Goal: Task Accomplishment & Management: Manage account settings

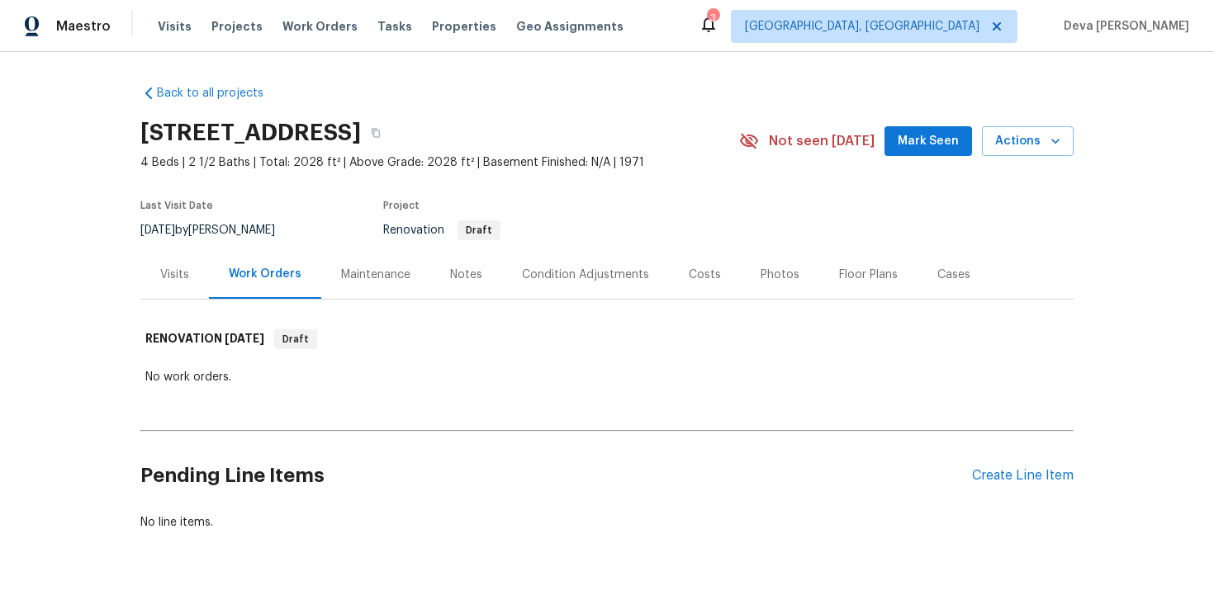
click at [165, 285] on div "Visits" at bounding box center [174, 274] width 69 height 49
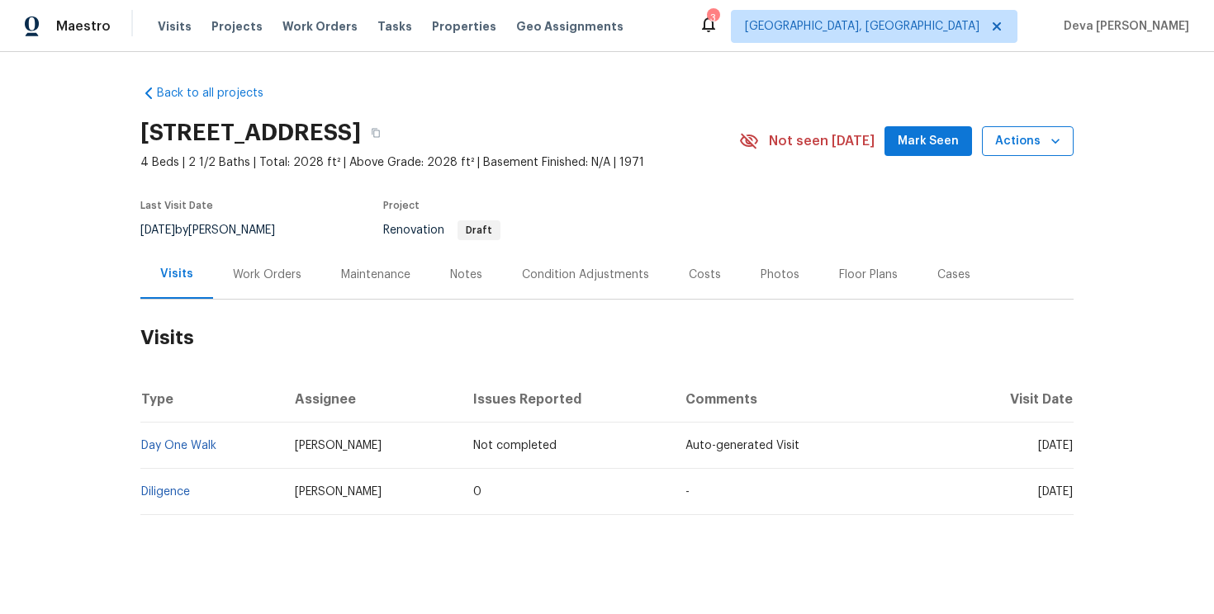
click at [1011, 153] on button "Actions" at bounding box center [1028, 141] width 92 height 31
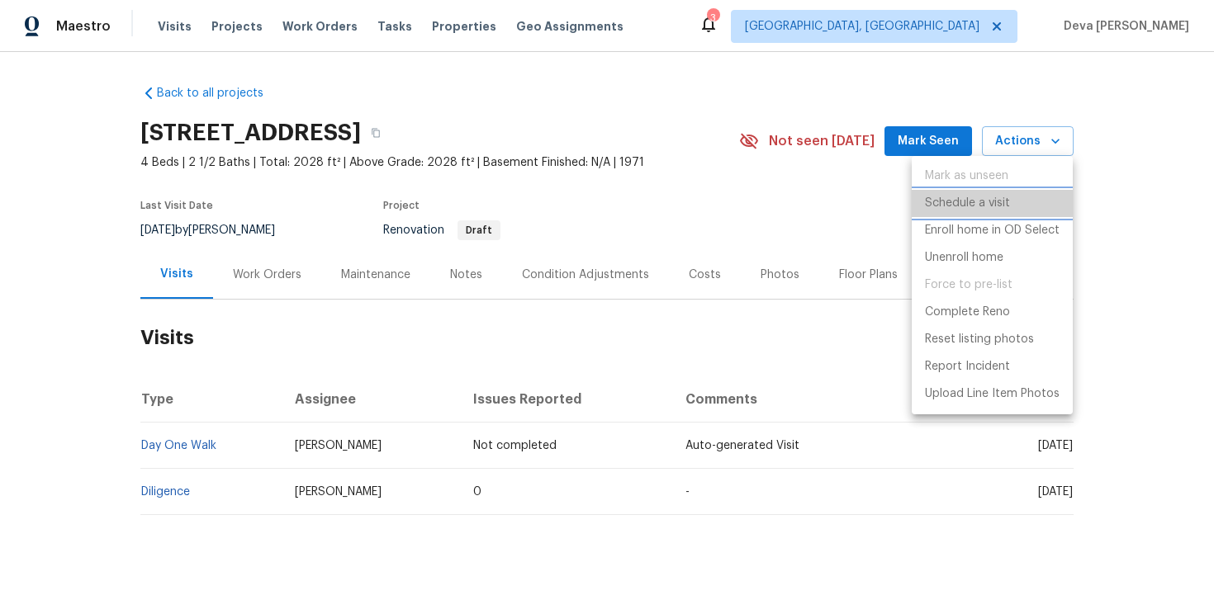
click at [955, 202] on p "Schedule a visit" at bounding box center [967, 203] width 85 height 17
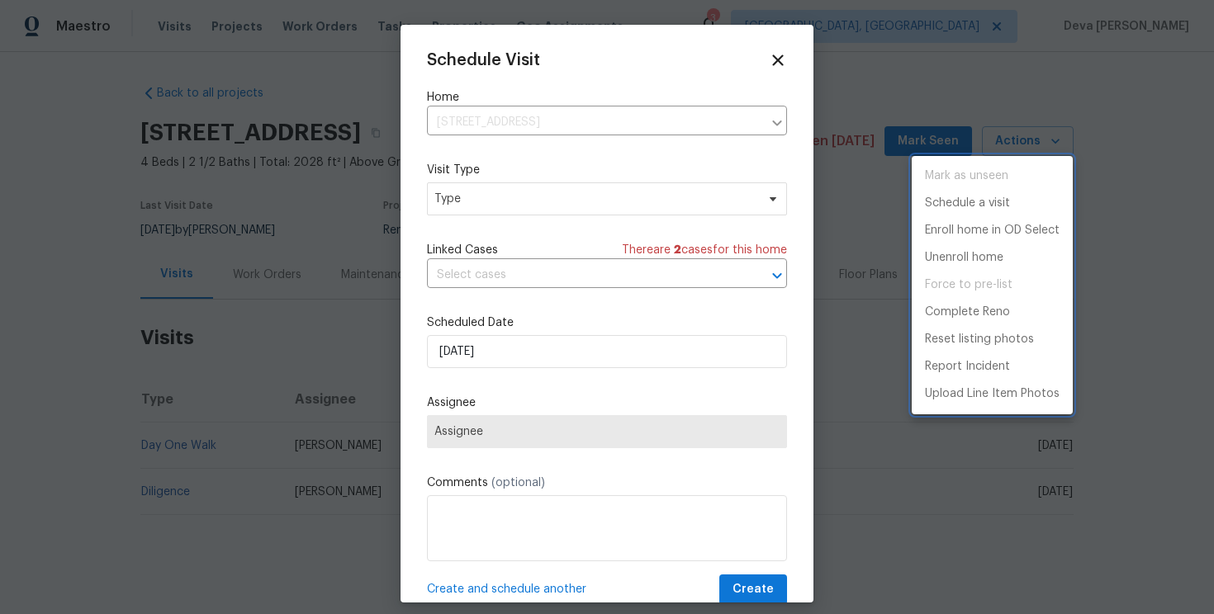
click at [625, 119] on div at bounding box center [607, 307] width 1214 height 614
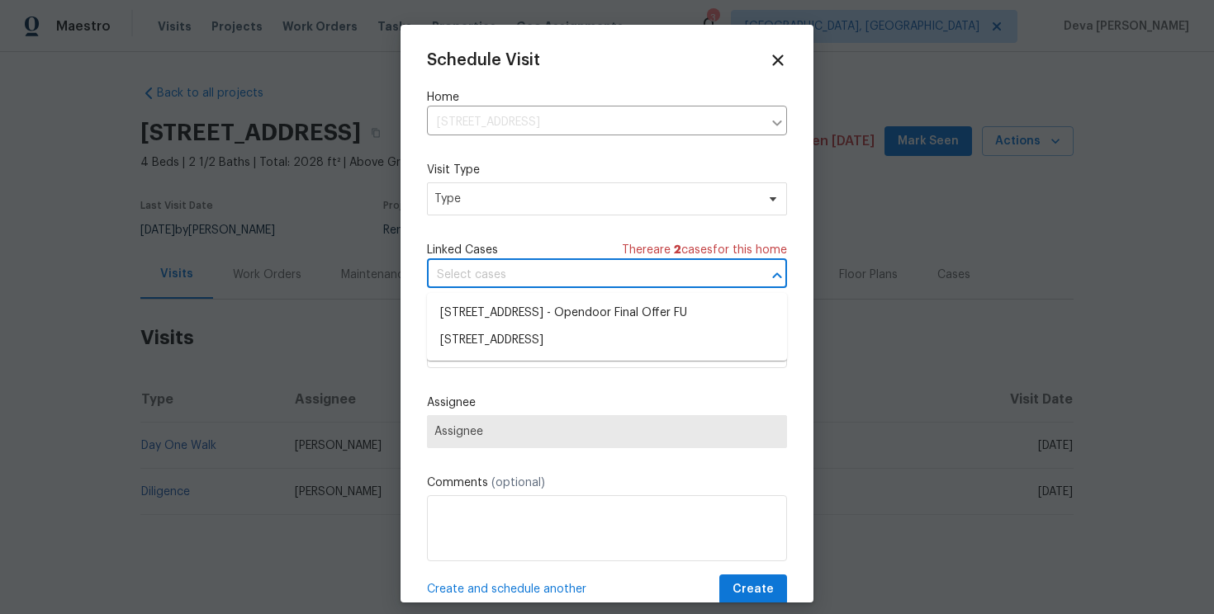
click at [556, 283] on input "text" at bounding box center [584, 276] width 314 height 26
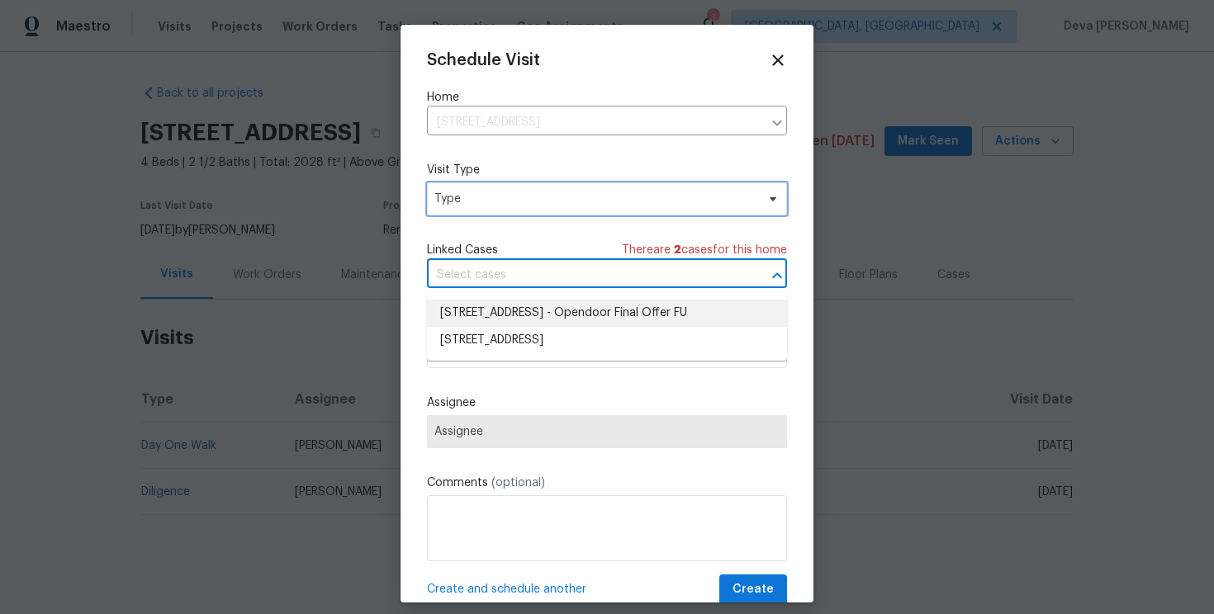
click at [594, 195] on span "Type" at bounding box center [594, 199] width 321 height 17
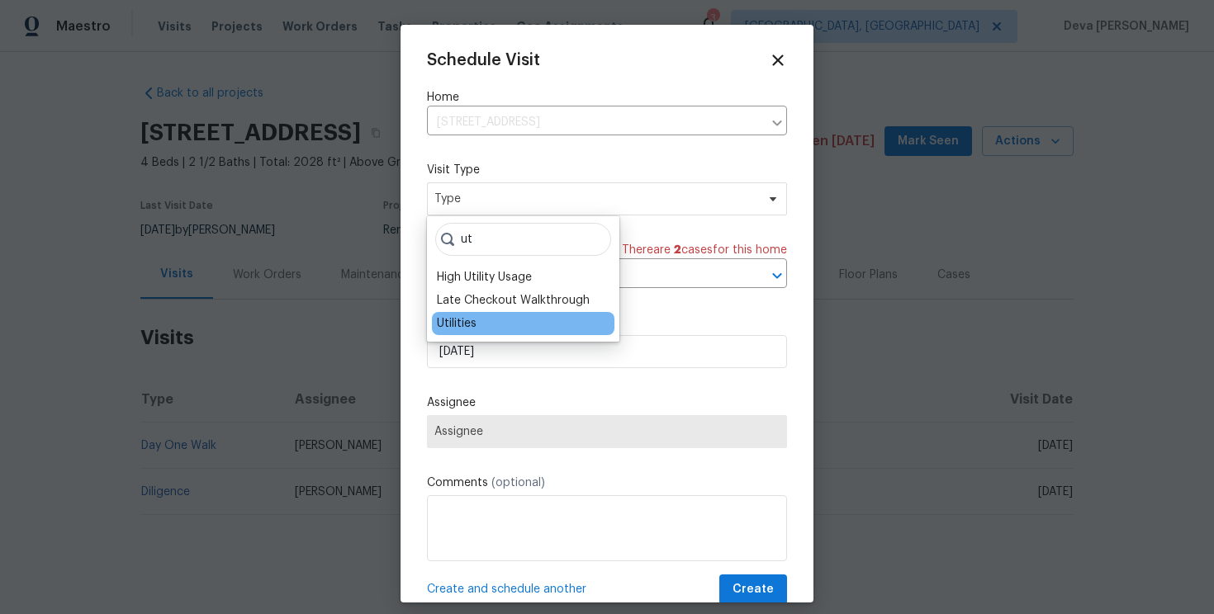
type input "ut"
click at [485, 322] on div "Utilities" at bounding box center [523, 323] width 182 height 23
click at [462, 322] on div "Utilities" at bounding box center [457, 323] width 40 height 17
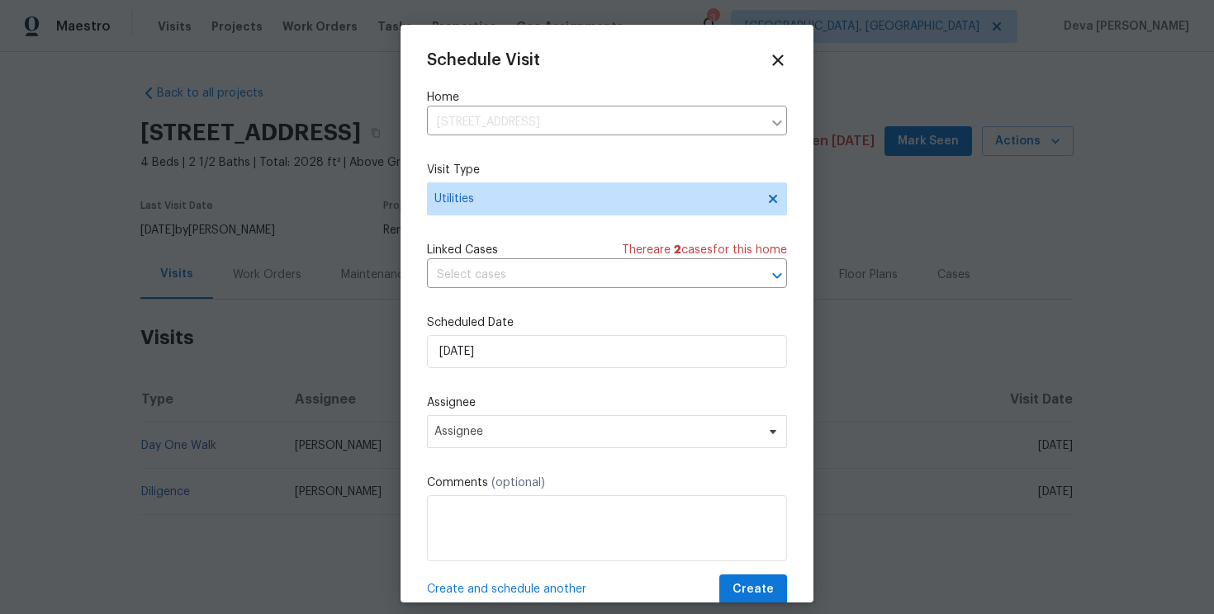
click at [765, 53] on div "Schedule Visit" at bounding box center [607, 60] width 360 height 18
click at [769, 54] on icon at bounding box center [777, 59] width 19 height 19
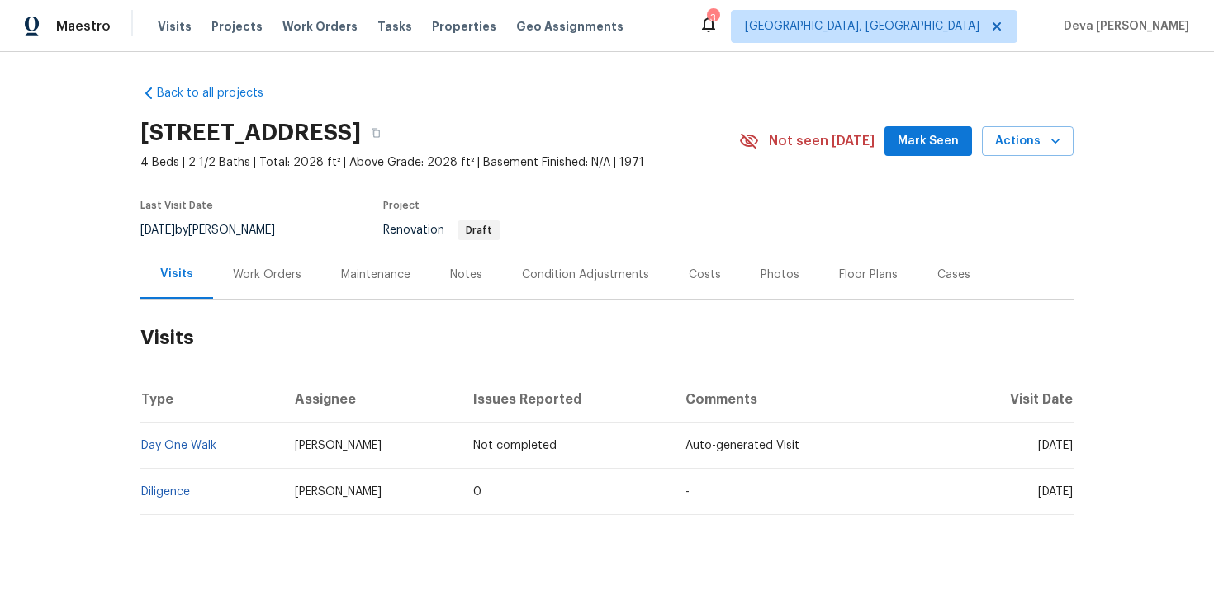
click at [294, 276] on div "Work Orders" at bounding box center [267, 275] width 69 height 17
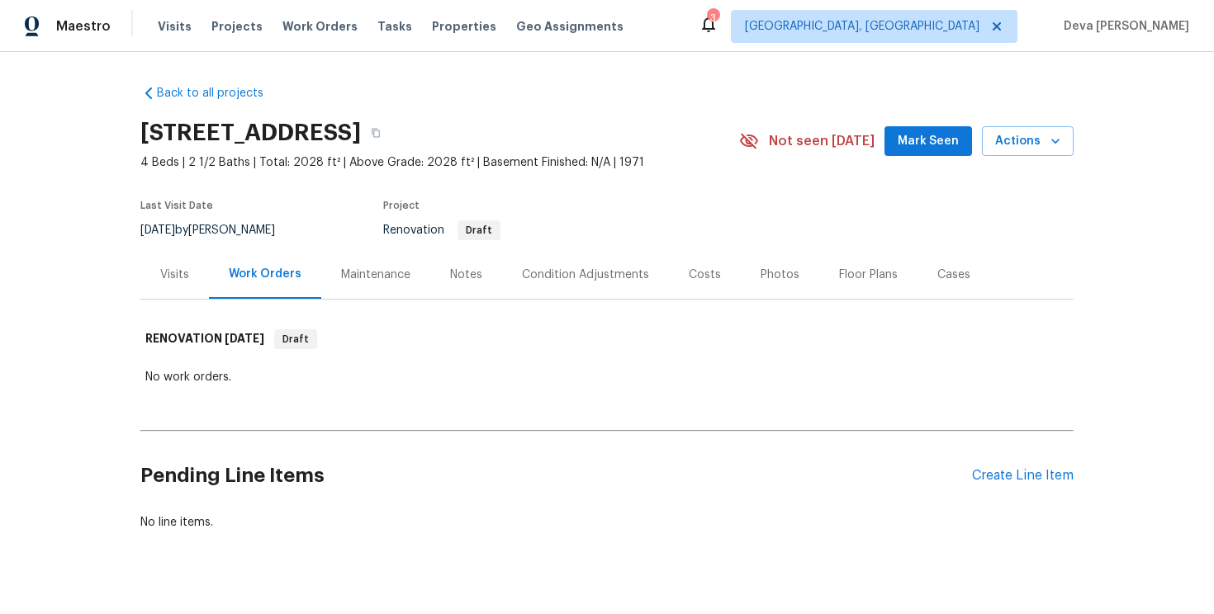
click at [174, 282] on div "Visits" at bounding box center [174, 275] width 29 height 17
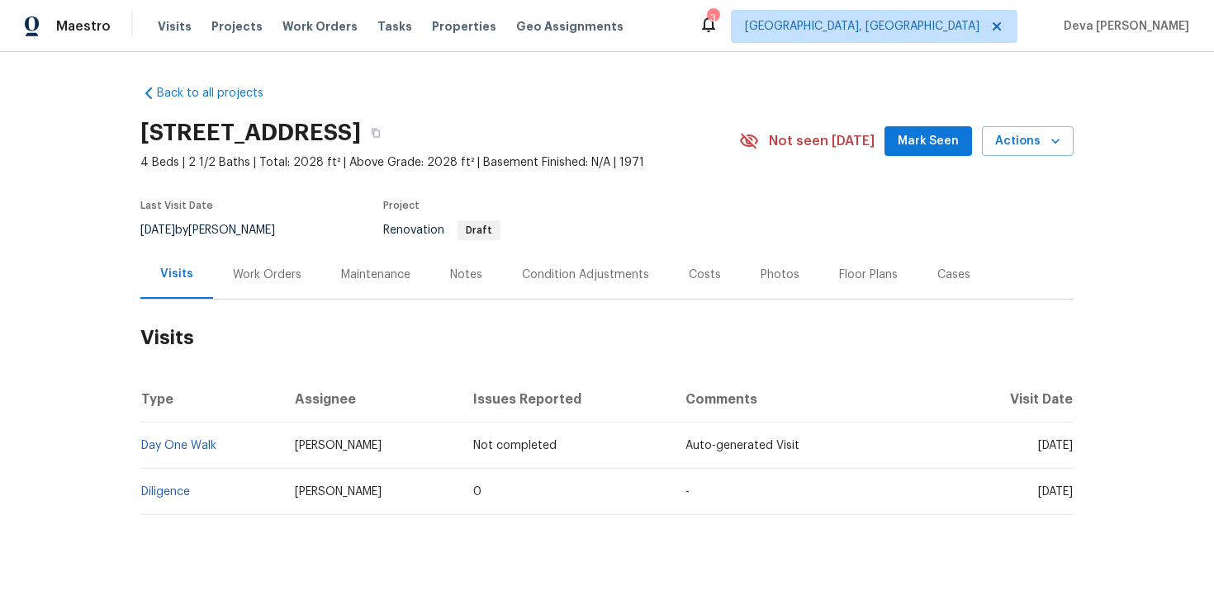
scroll to position [13, 0]
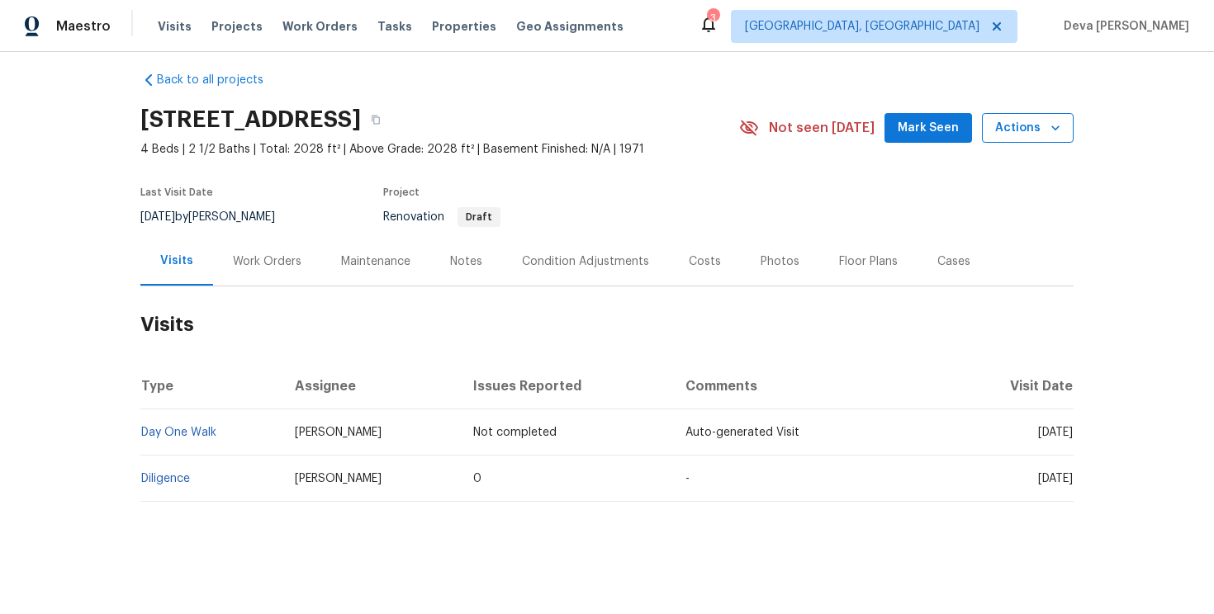
click at [1040, 137] on span "Actions" at bounding box center [1027, 128] width 65 height 21
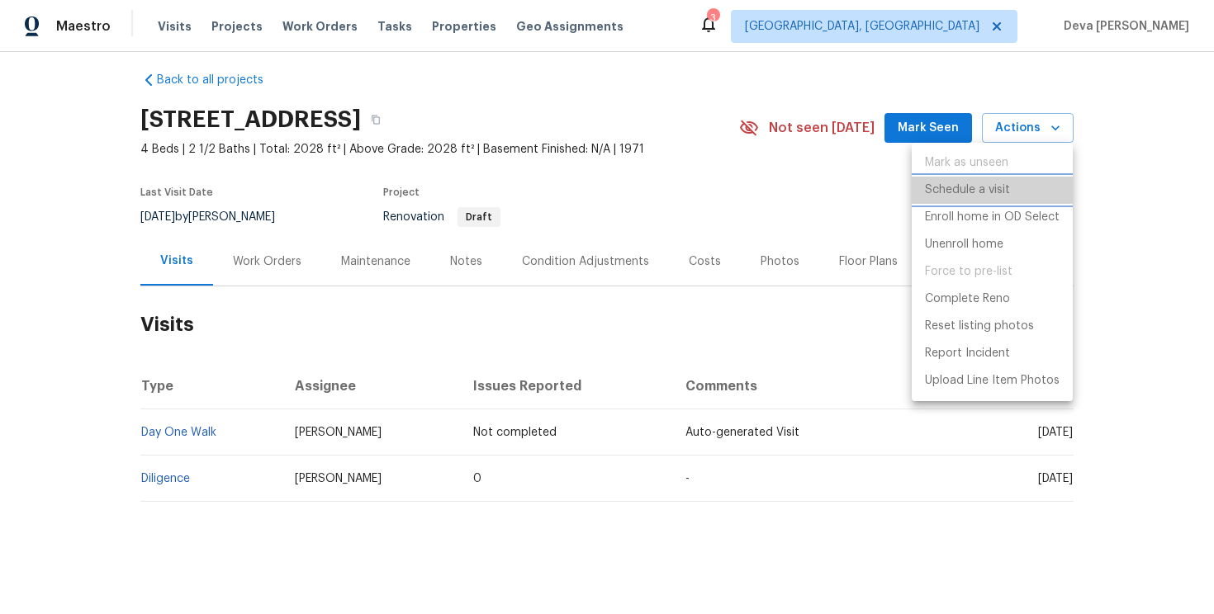
click at [971, 185] on p "Schedule a visit" at bounding box center [967, 190] width 85 height 17
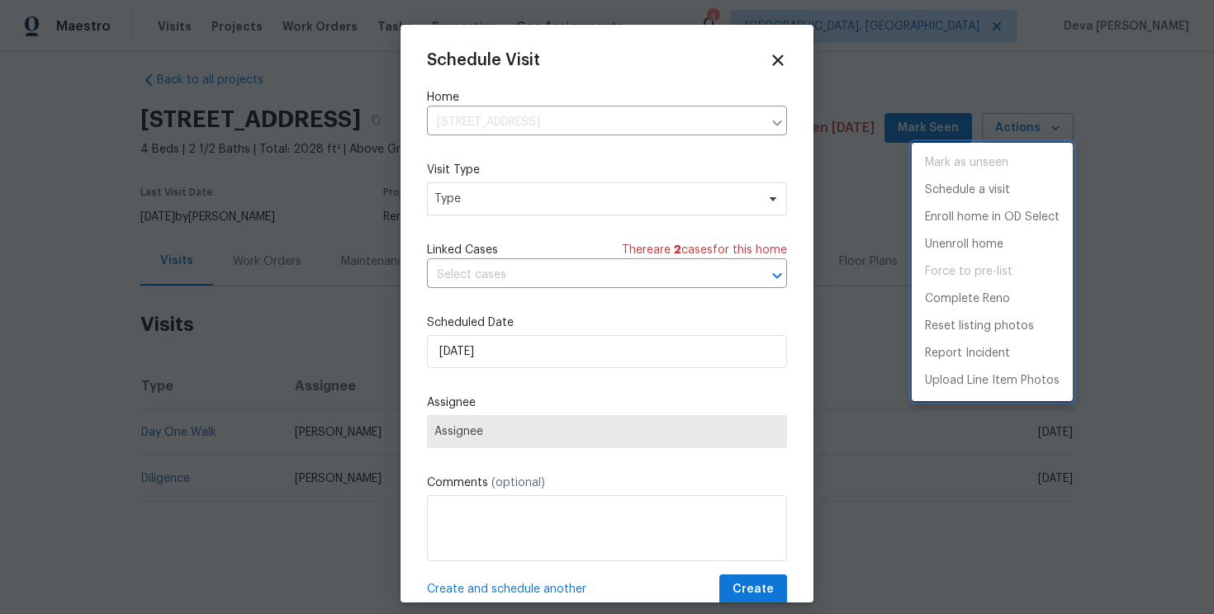
click at [576, 196] on div at bounding box center [607, 307] width 1214 height 614
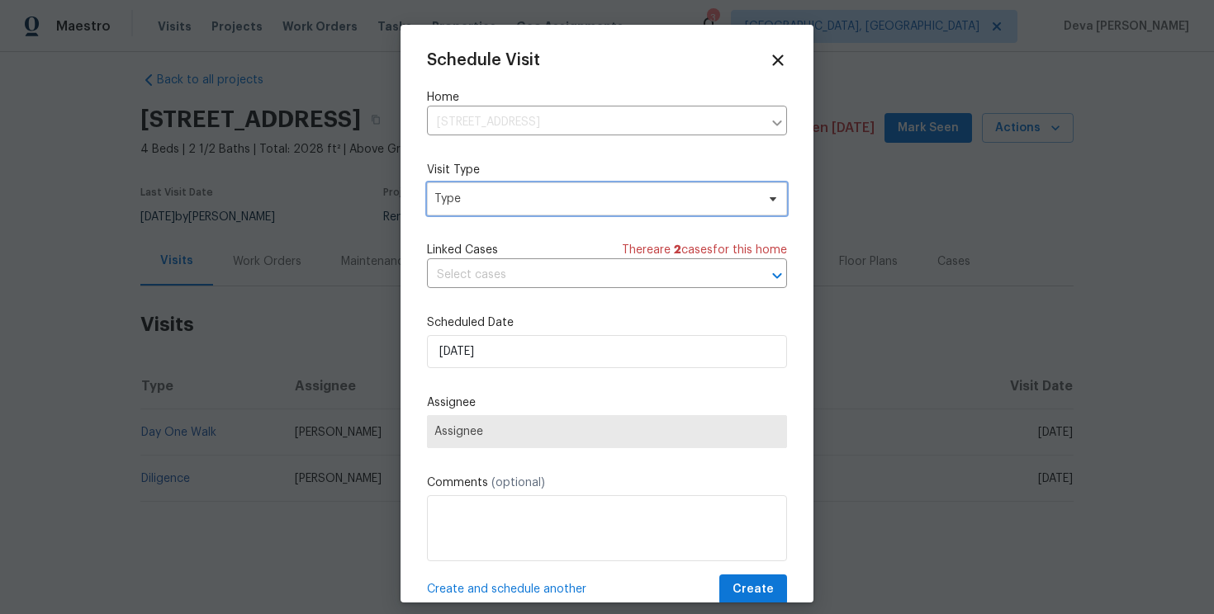
click at [576, 196] on span "Type" at bounding box center [594, 199] width 321 height 17
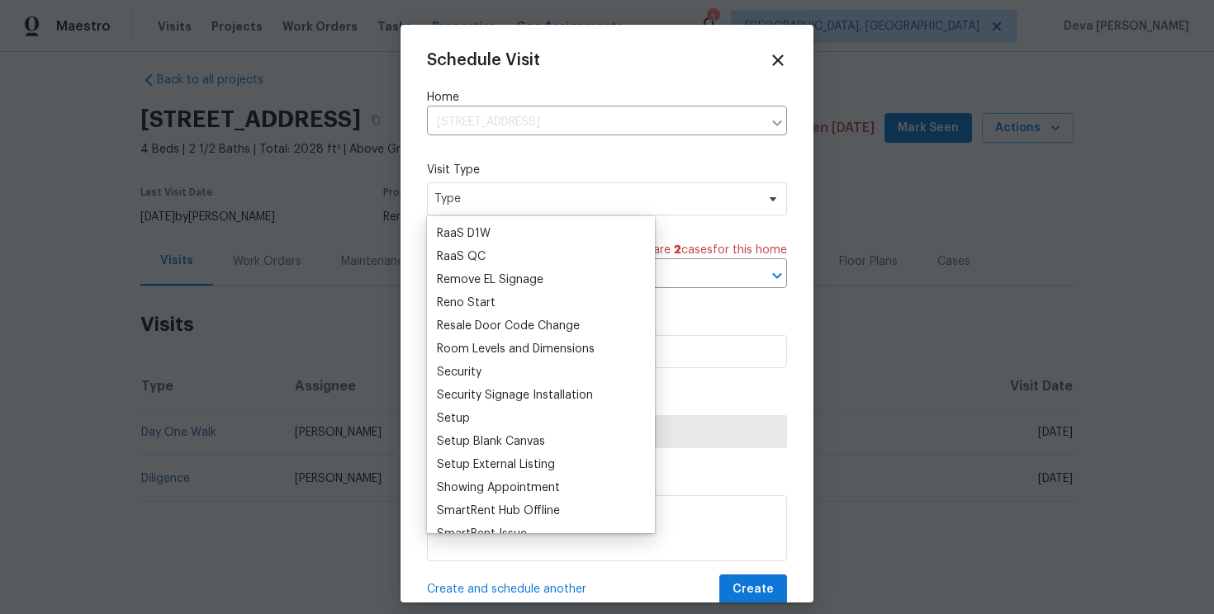
scroll to position [1380, 0]
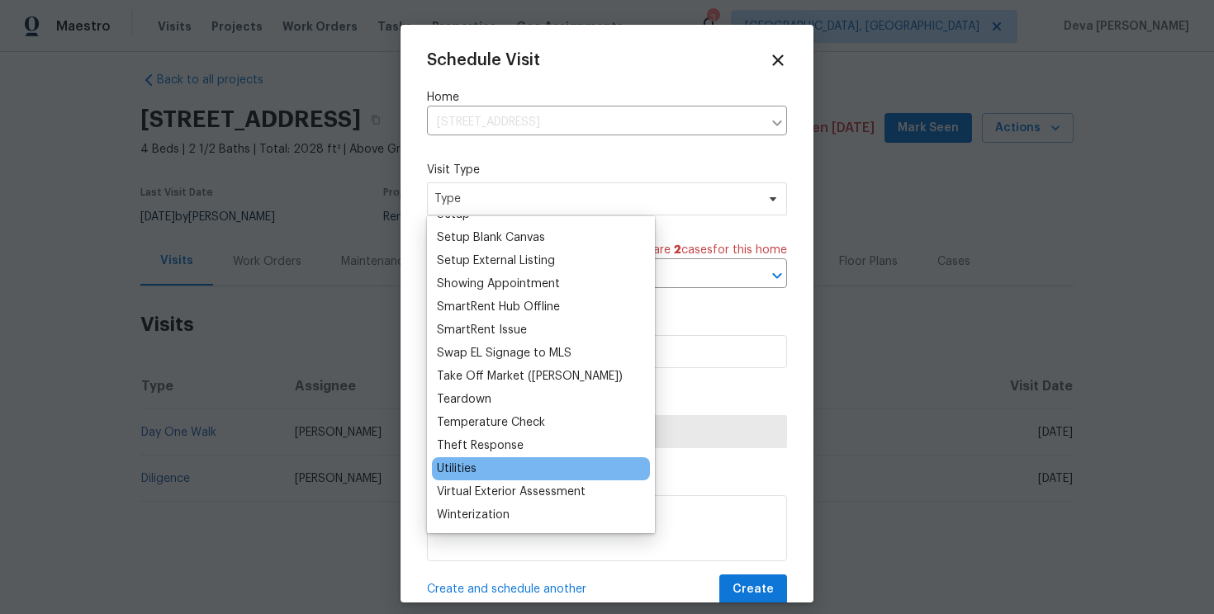
click at [499, 468] on div "Utilities" at bounding box center [541, 468] width 218 height 23
click at [469, 471] on div "Utilities" at bounding box center [457, 469] width 40 height 17
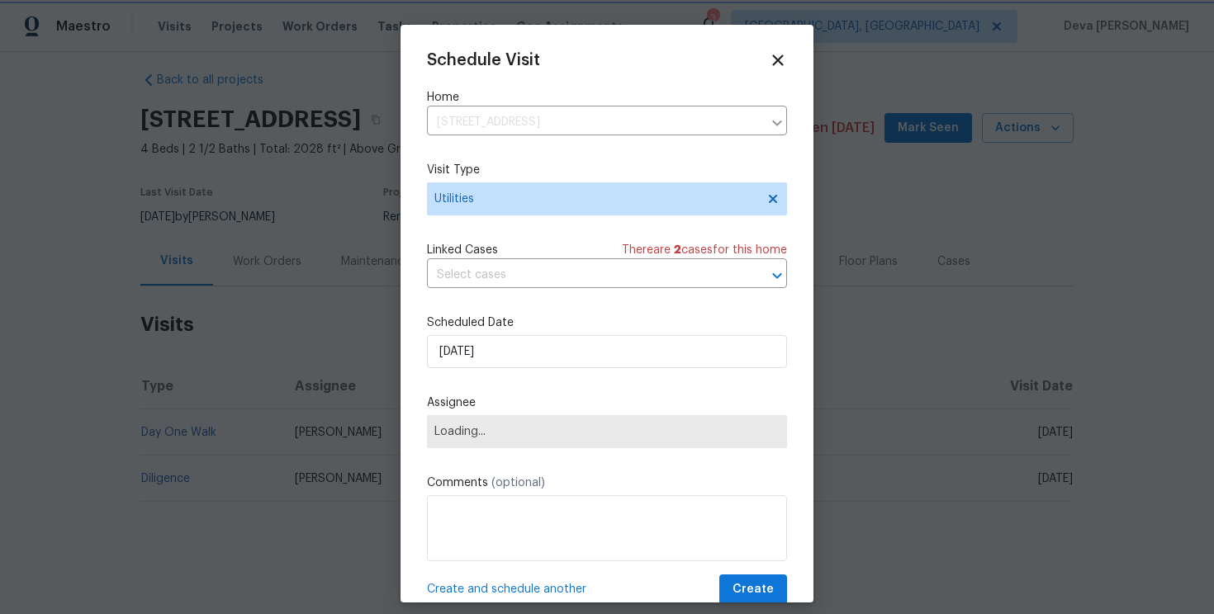
scroll to position [30, 0]
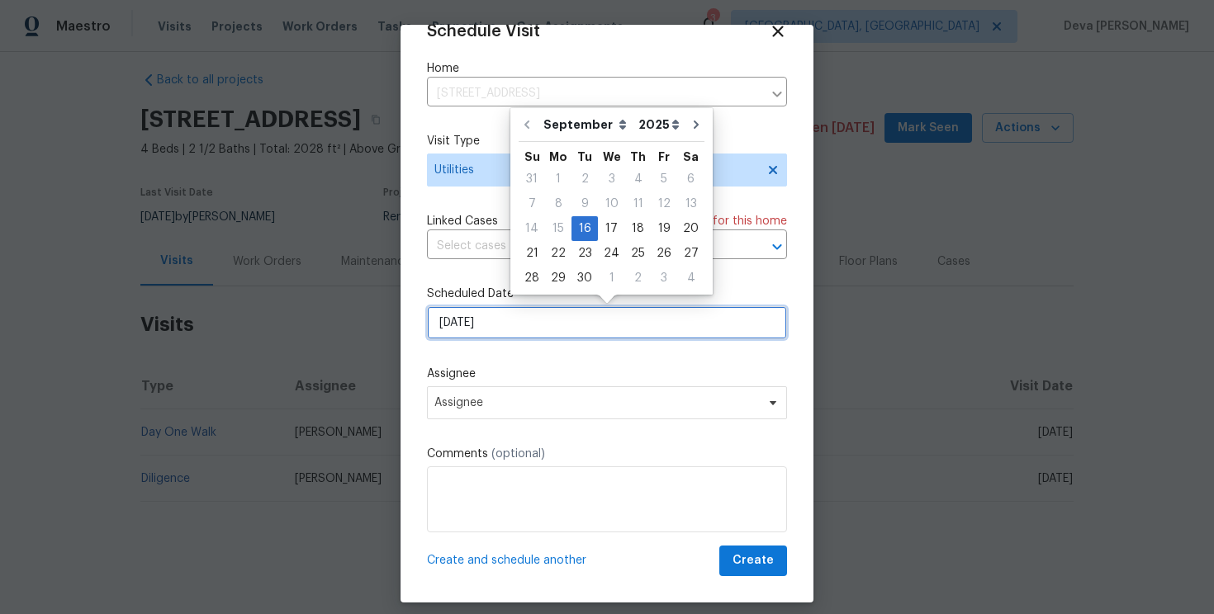
click at [496, 320] on input "[DATE]" at bounding box center [607, 322] width 360 height 33
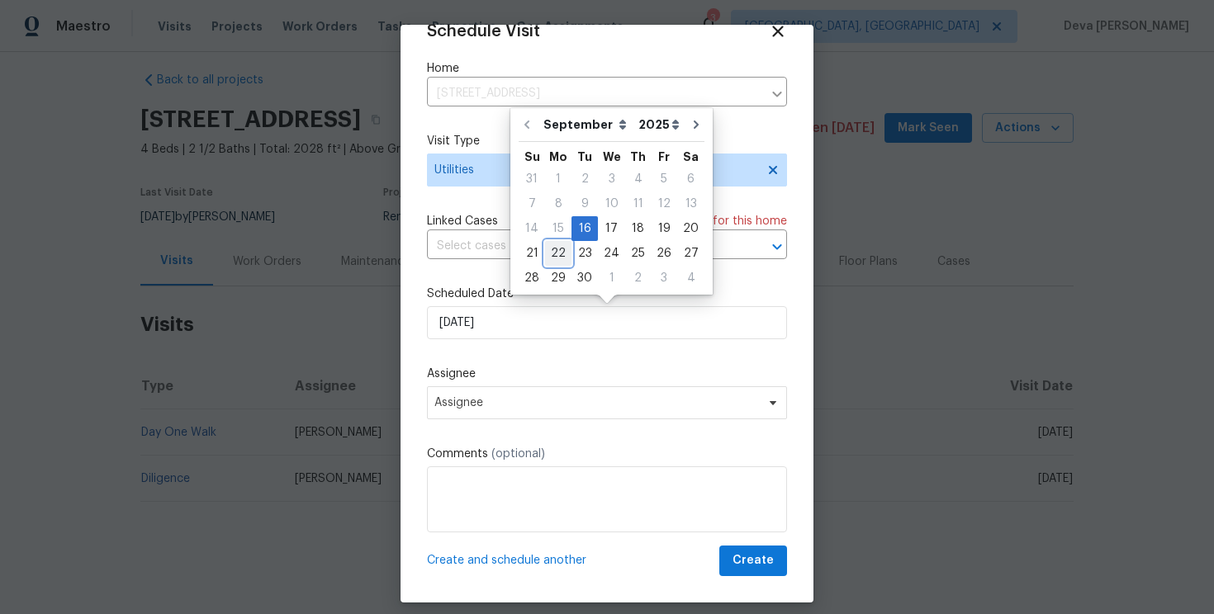
click at [558, 261] on div "22" at bounding box center [558, 253] width 26 height 23
type input "22/09/2025"
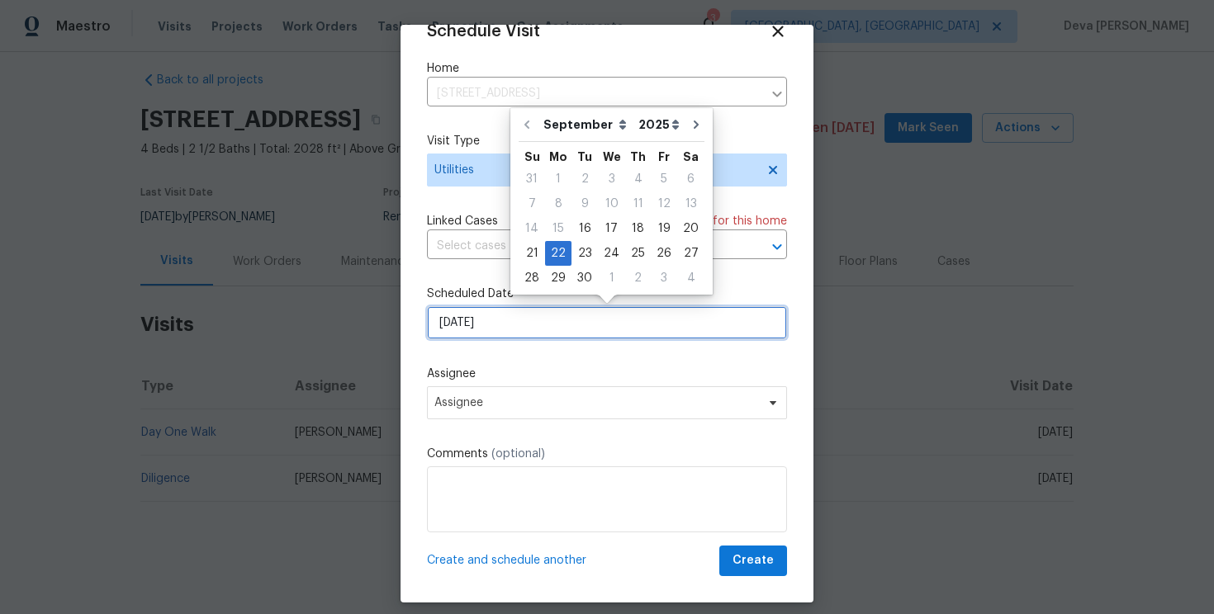
click at [460, 324] on input "22/09/2025" at bounding box center [607, 322] width 360 height 33
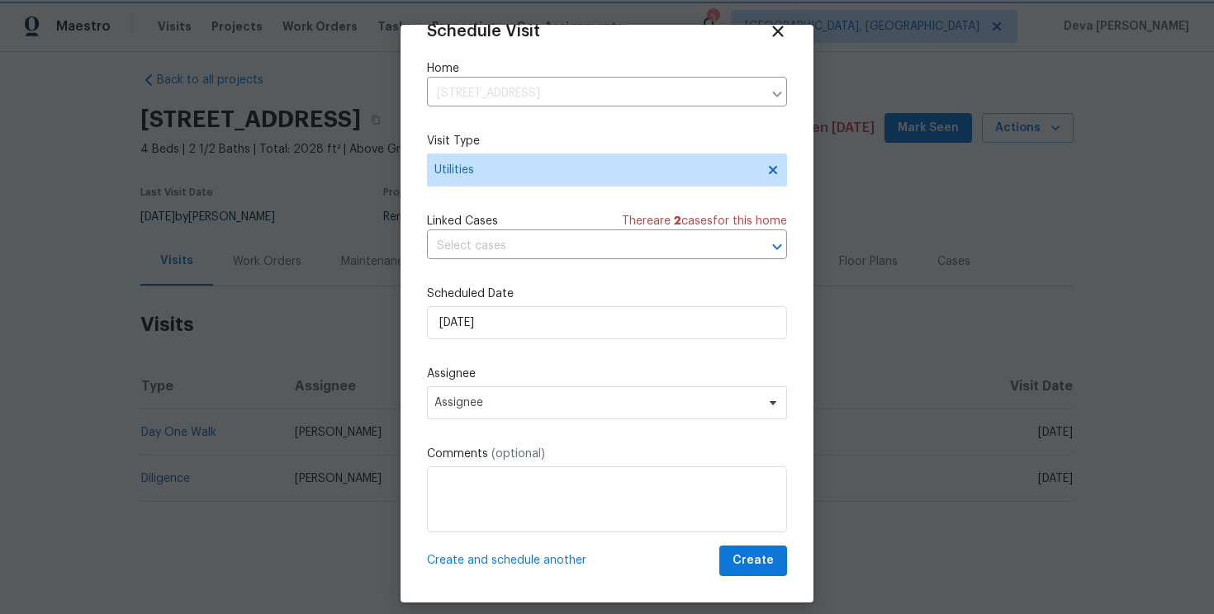
click at [491, 383] on div "Assignee Assignee" at bounding box center [607, 393] width 360 height 54
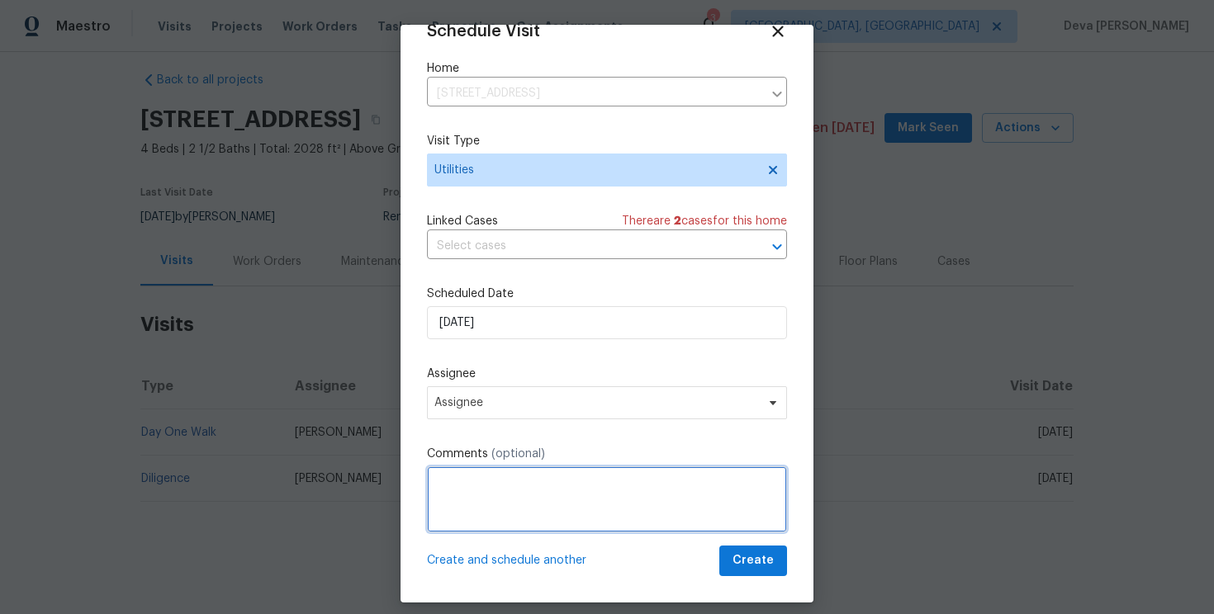
click at [492, 501] on textarea at bounding box center [607, 499] width 360 height 66
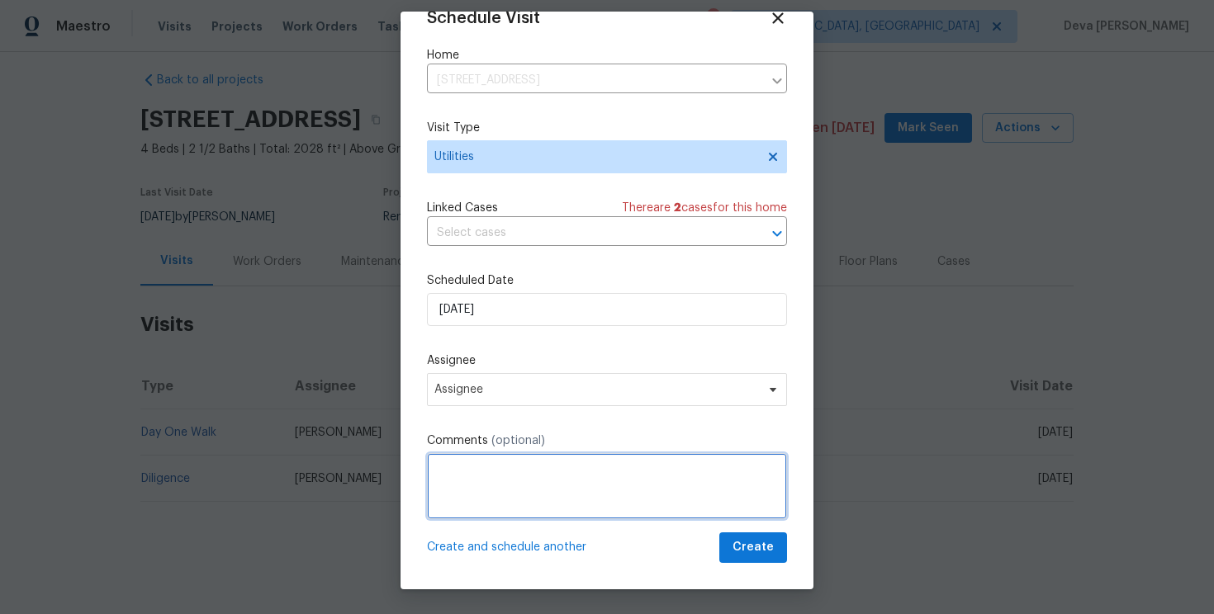
scroll to position [9, 0]
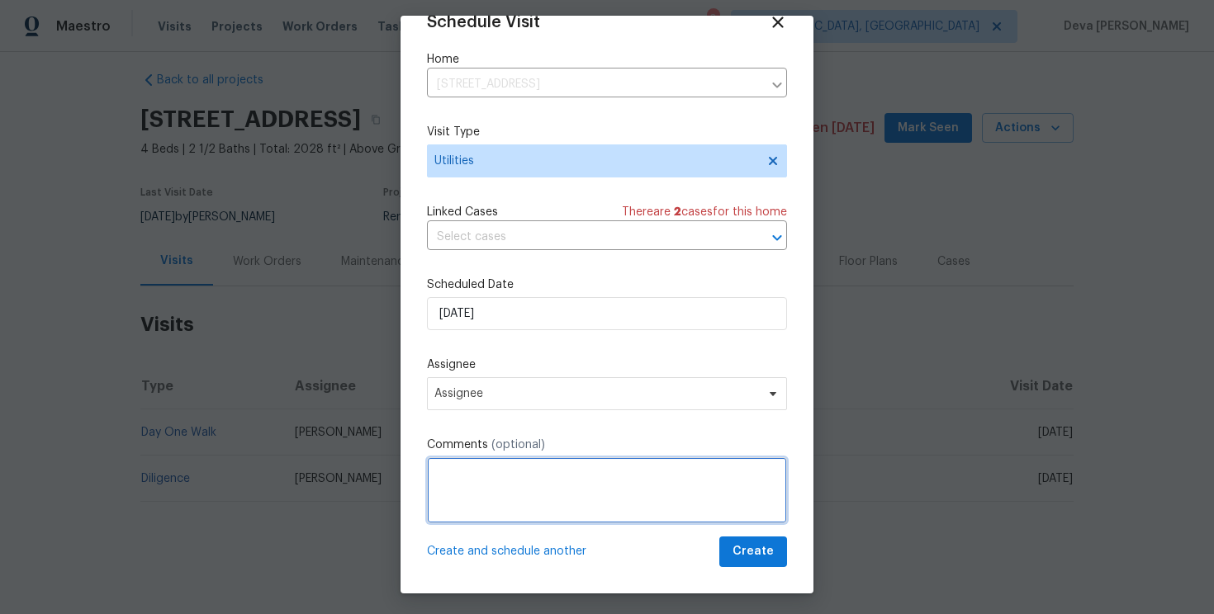
paste textarea "7:30AM - 5PM"
drag, startPoint x: 526, startPoint y: 477, endPoint x: 411, endPoint y: 477, distance: 114.8
click at [412, 477] on div "Schedule Visit Home 213 Rivenoak Dr, Fayetteville, NC 28303 ​ Visit Type Utilit…" at bounding box center [606, 305] width 413 height 578
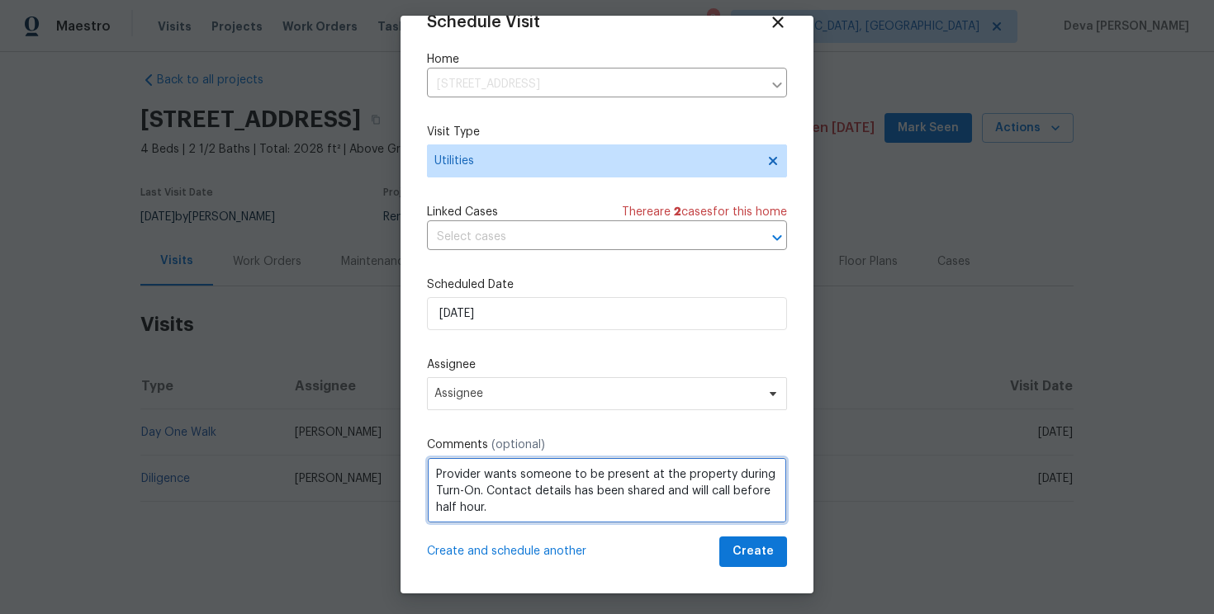
drag, startPoint x: 541, startPoint y: 509, endPoint x: 400, endPoint y: 452, distance: 151.5
click at [401, 454] on div "Schedule Visit Home 213 Rivenoak Dr, Fayetteville, NC 28303 ​ Visit Type Utilit…" at bounding box center [606, 305] width 413 height 578
click at [512, 510] on textarea "Provider wants someone to be present at the property during Turn-On. Contact de…" at bounding box center [607, 490] width 360 height 66
paste textarea "Service Start Date : 09/22/2025 - 7:30AM - 5PM"
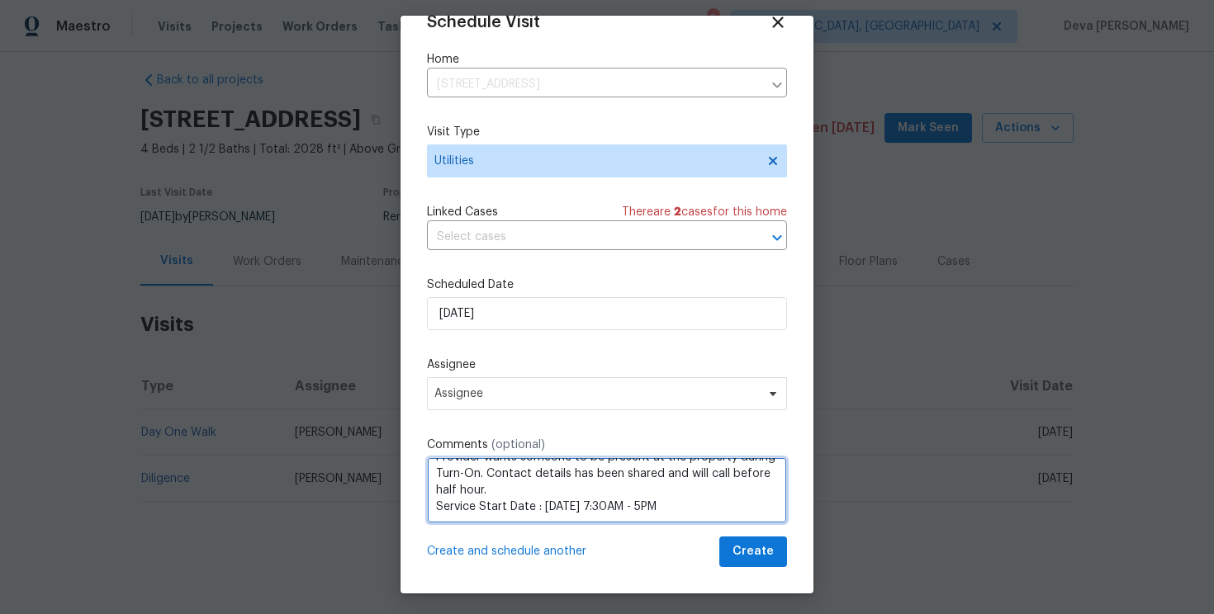
scroll to position [0, 0]
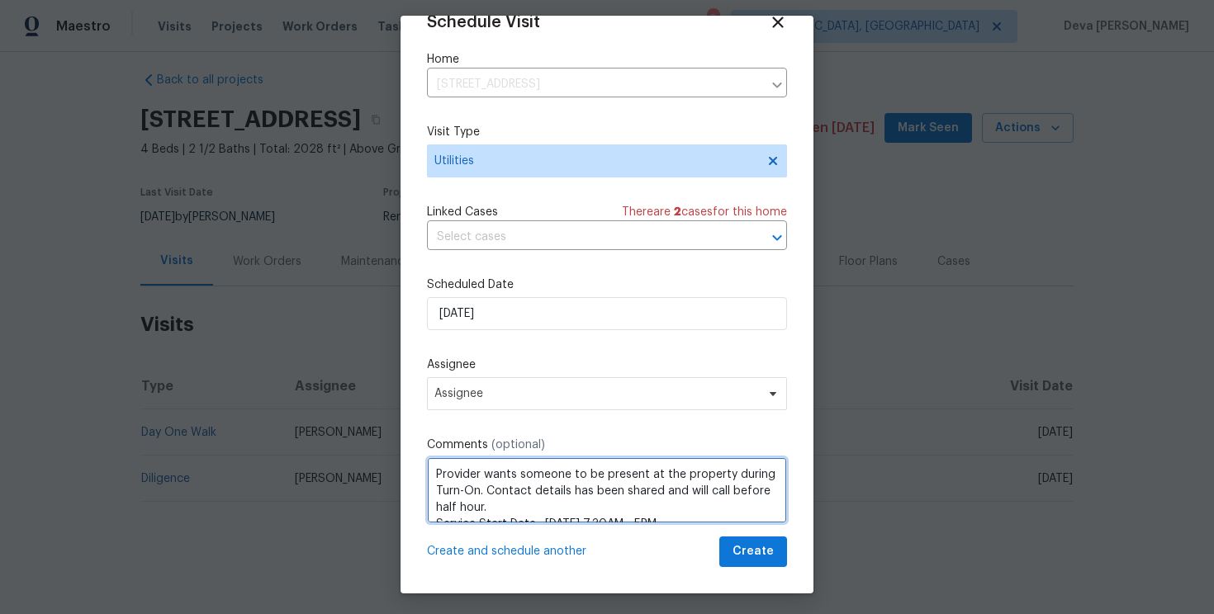
type textarea "Provider wants someone to be present at the property during Turn-On. Contact de…"
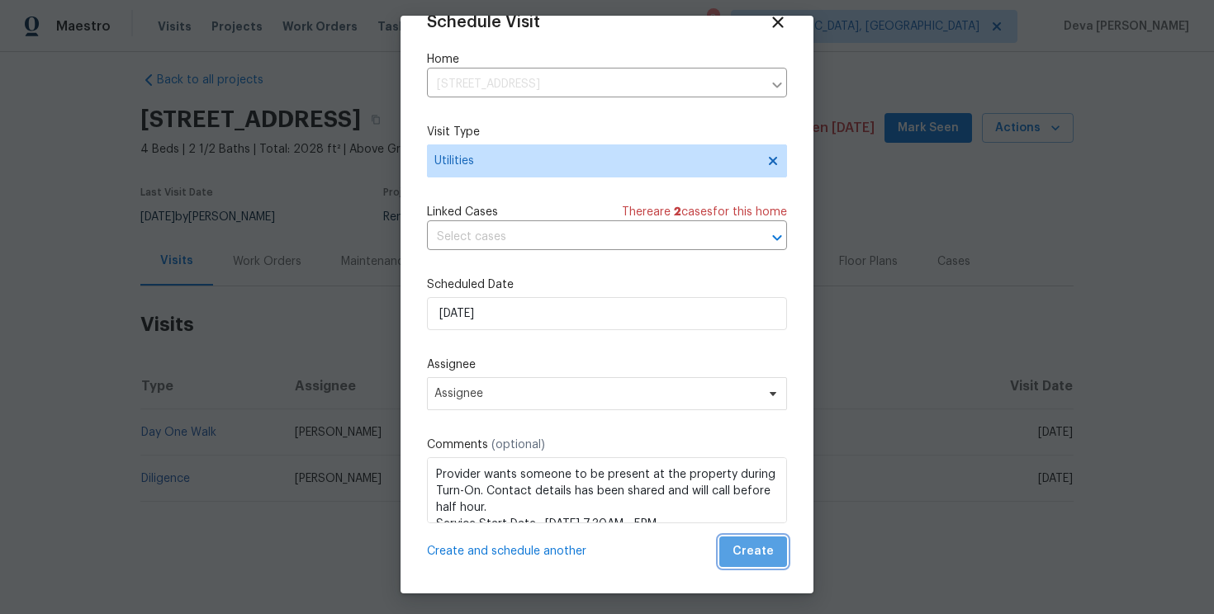
click at [770, 549] on span "Create" at bounding box center [752, 552] width 41 height 21
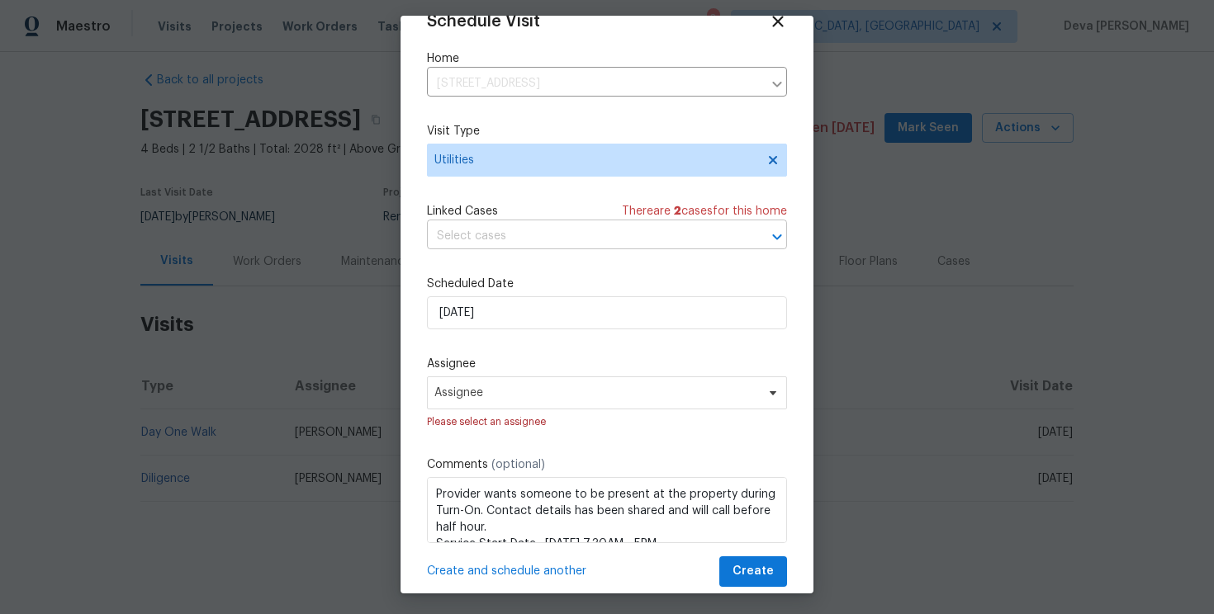
click at [692, 241] on input "text" at bounding box center [584, 237] width 314 height 26
click at [699, 356] on div "Schedule Visit Home 213 Rivenoak Dr, Fayetteville, NC 28303 ​ Visit Type Utilit…" at bounding box center [607, 299] width 360 height 575
click at [677, 396] on span "Assignee" at bounding box center [596, 392] width 324 height 13
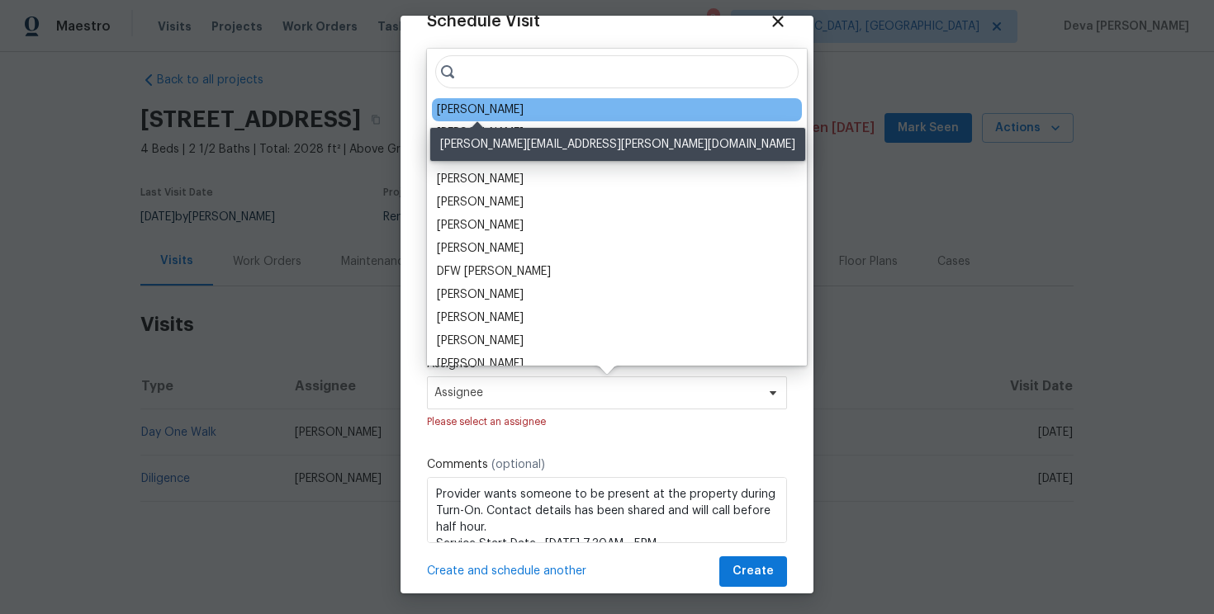
click at [510, 116] on div "[PERSON_NAME]" at bounding box center [480, 110] width 87 height 17
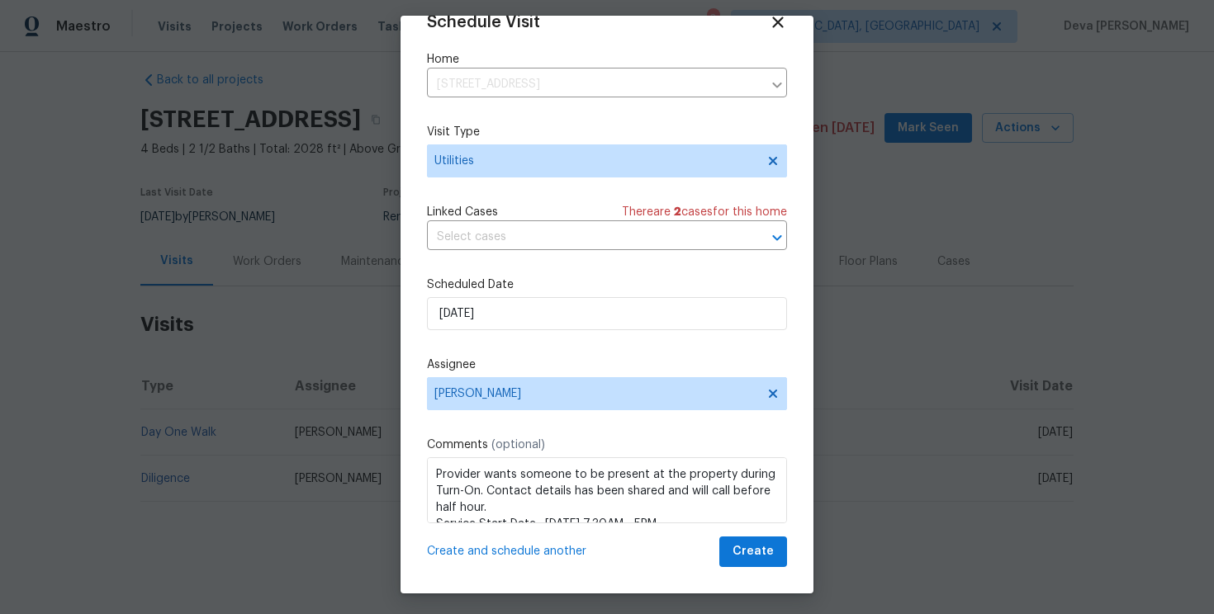
click at [570, 439] on label "Comments (optional)" at bounding box center [607, 445] width 360 height 17
click at [749, 543] on span "Create" at bounding box center [752, 552] width 41 height 21
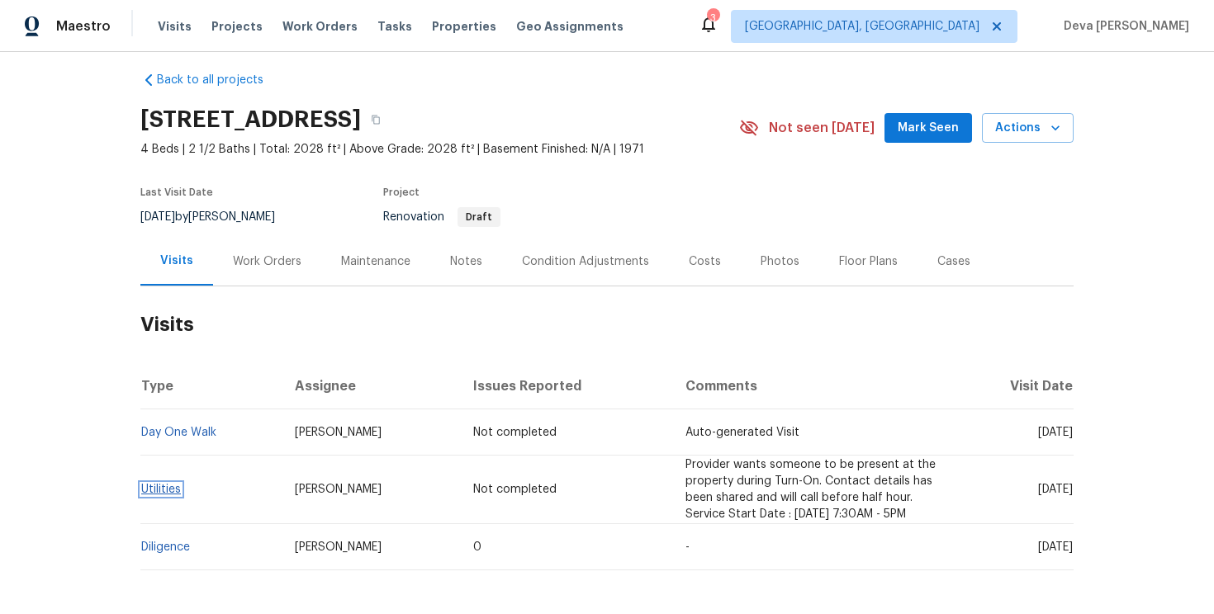
click at [158, 495] on link "Utilities" at bounding box center [161, 490] width 40 height 12
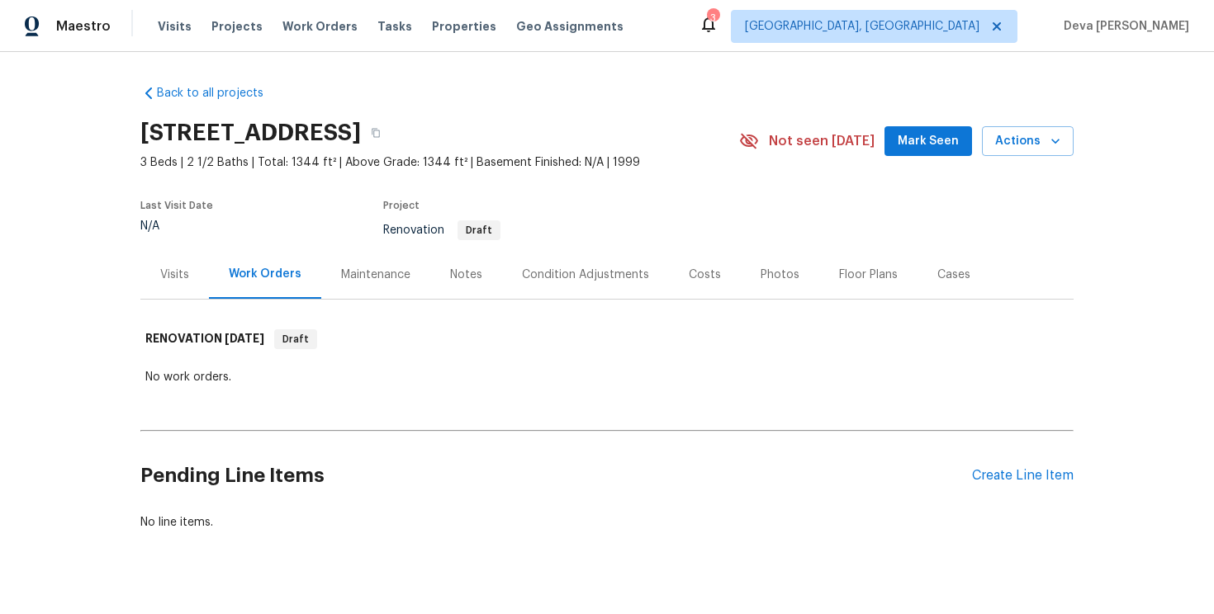
click at [170, 272] on div "Visits" at bounding box center [174, 275] width 29 height 17
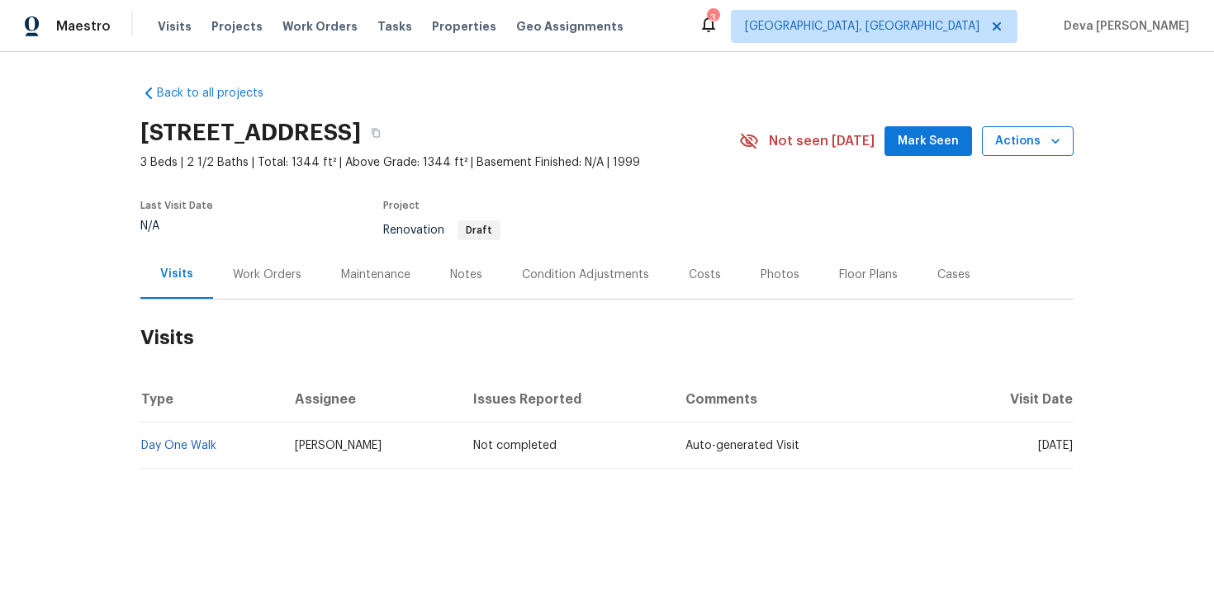
click at [1030, 140] on span "Actions" at bounding box center [1027, 141] width 65 height 21
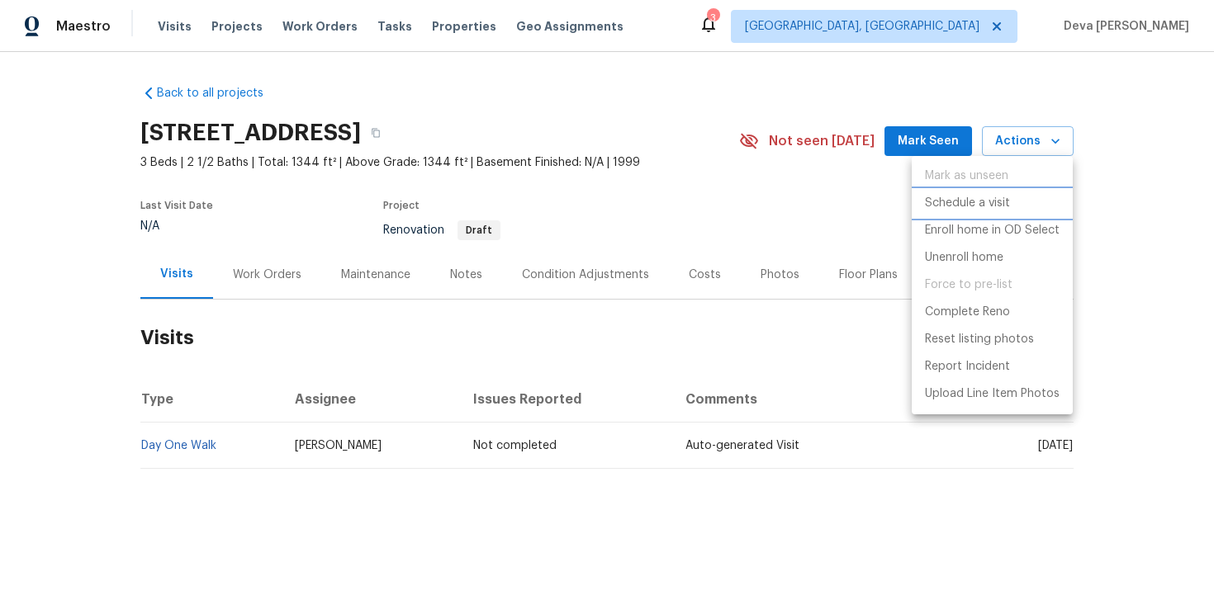
click at [988, 209] on p "Schedule a visit" at bounding box center [967, 203] width 85 height 17
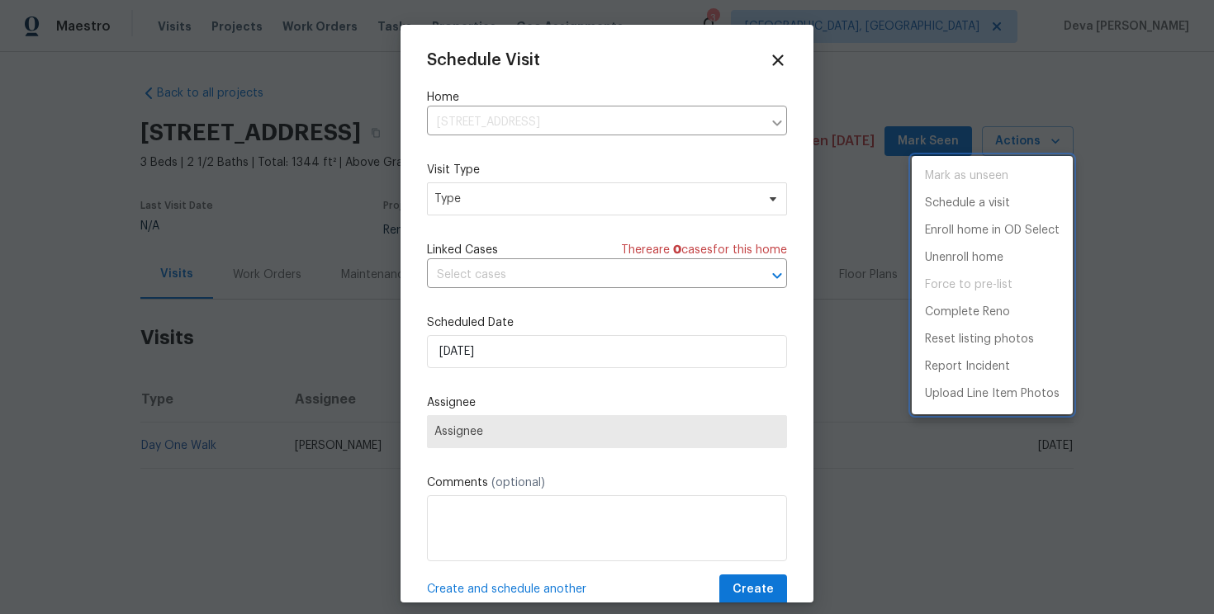
click at [582, 119] on div at bounding box center [607, 307] width 1214 height 614
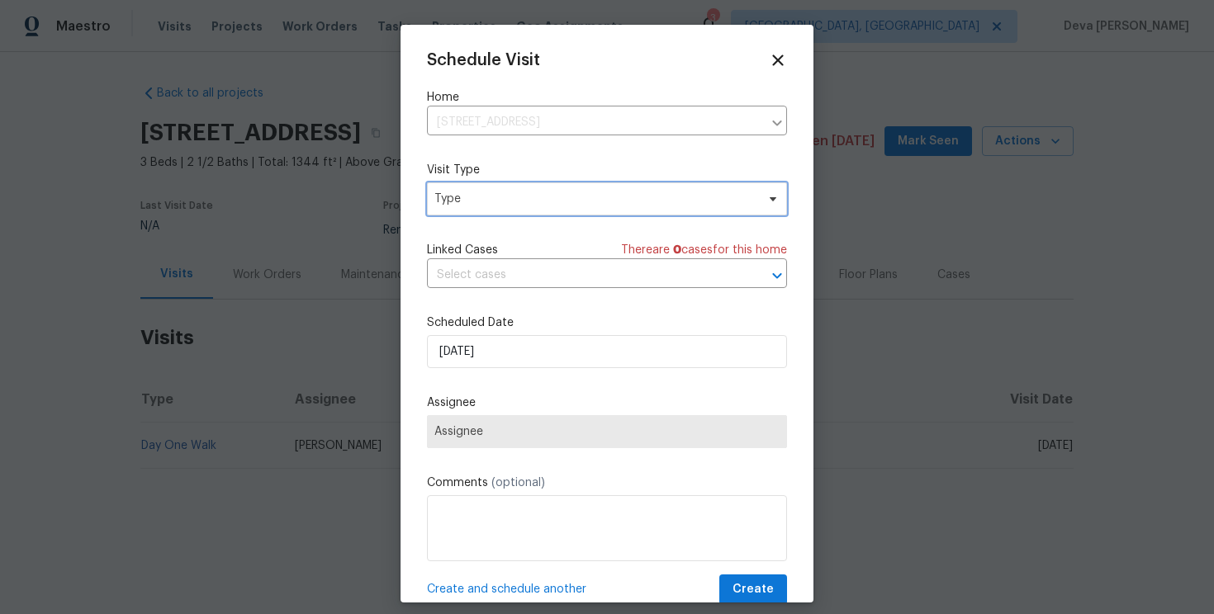
click at [581, 198] on span "Type" at bounding box center [594, 199] width 321 height 17
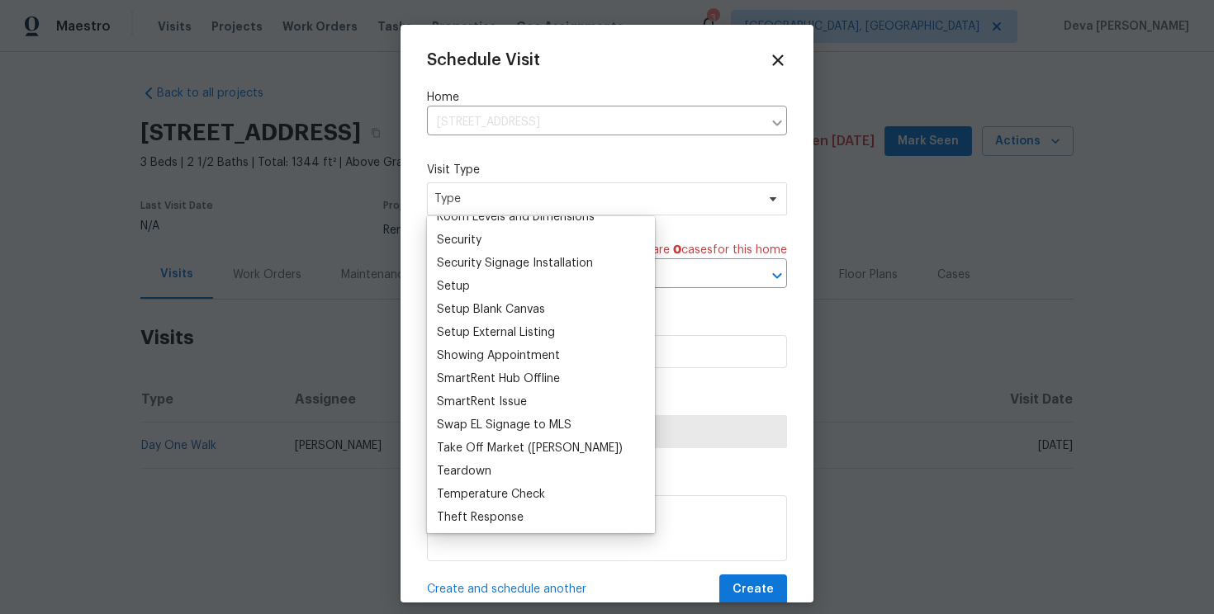
scroll to position [1380, 0]
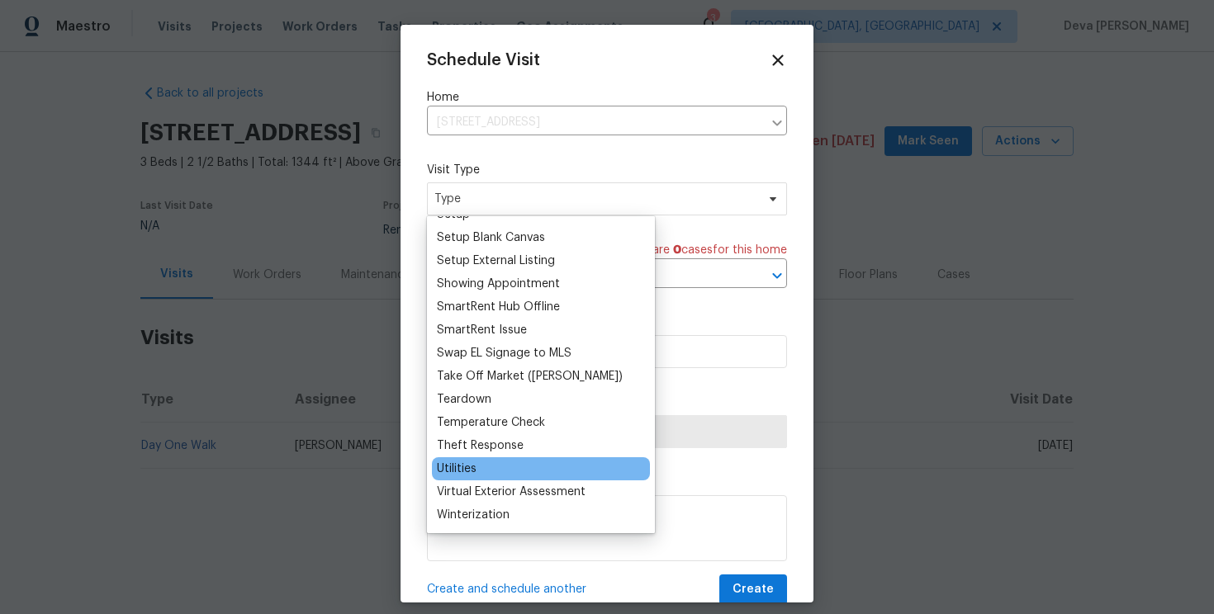
click at [475, 462] on div "Utilities" at bounding box center [457, 469] width 40 height 17
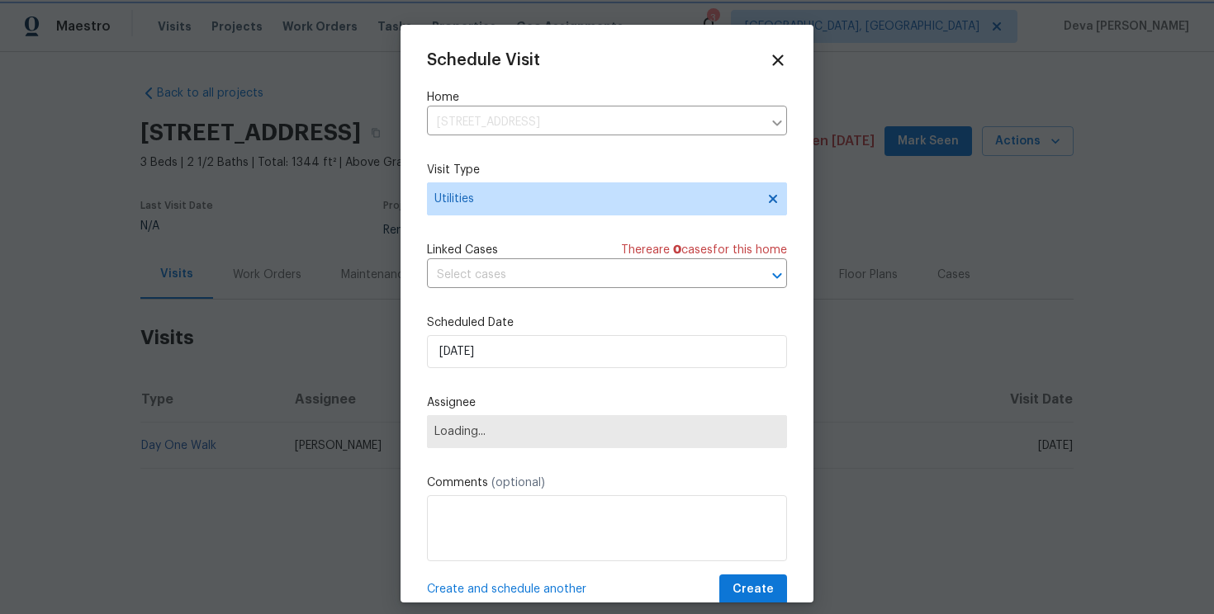
scroll to position [30, 0]
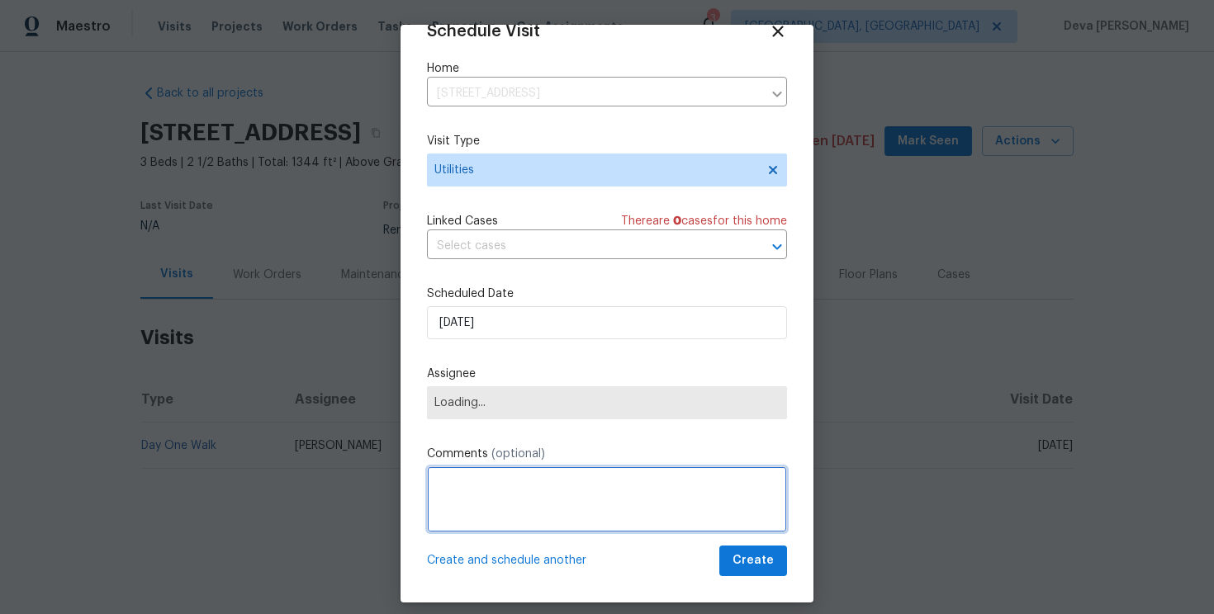
click at [490, 501] on textarea at bounding box center [607, 499] width 360 height 66
paste textarea "Provider wants someone to be present at the property during Turn-On. Contact de…"
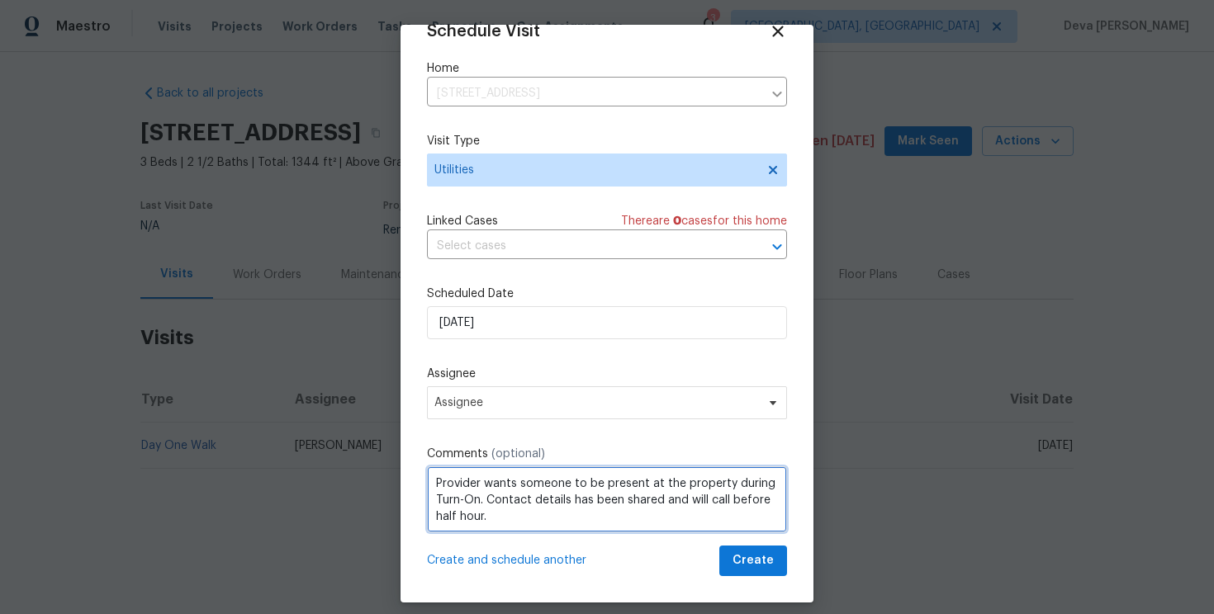
paste textarea "[DATE] - Time 8AM - 12PM"
type textarea "Provider wants someone to be present at the property during Turn-On. Contact de…"
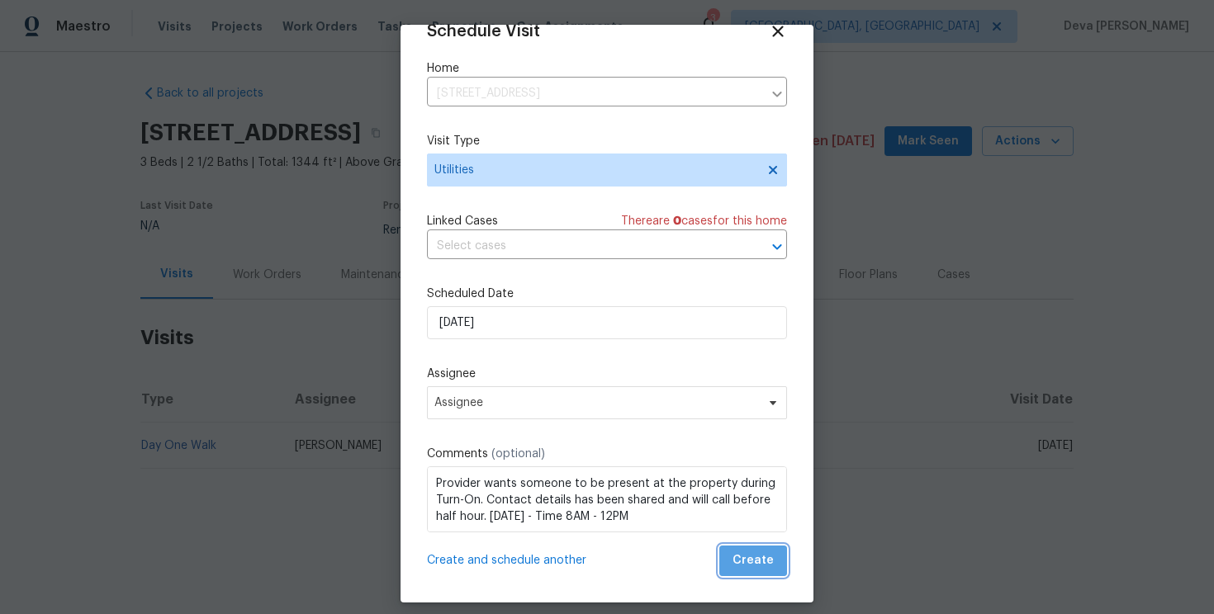
click at [758, 567] on span "Create" at bounding box center [752, 561] width 41 height 21
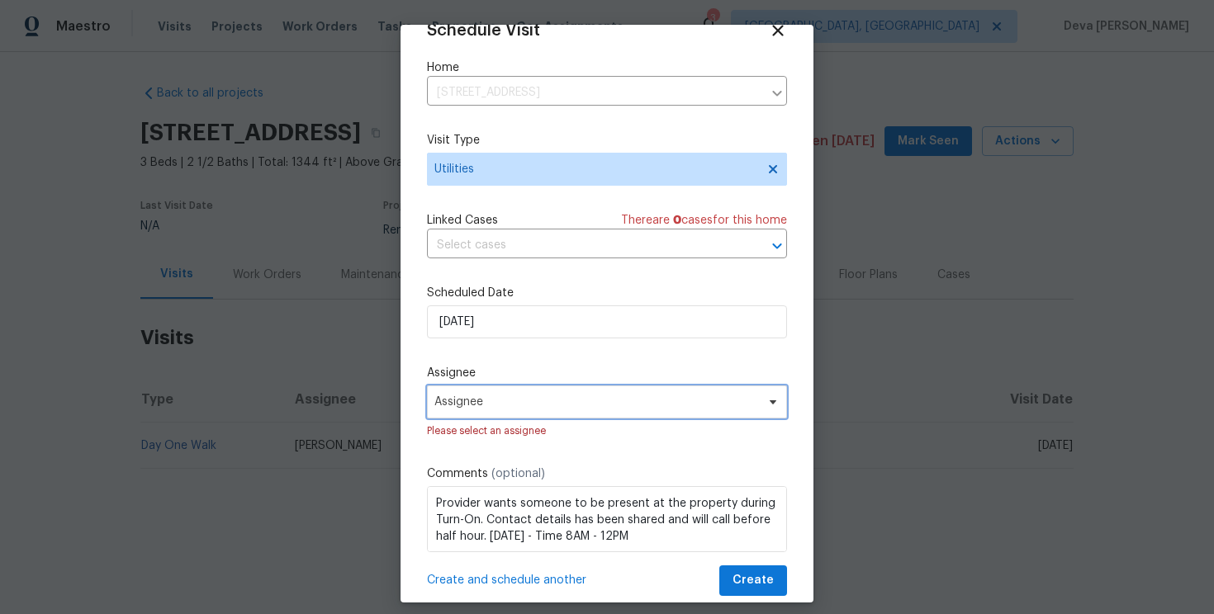
click at [649, 410] on span "Assignee" at bounding box center [607, 402] width 360 height 33
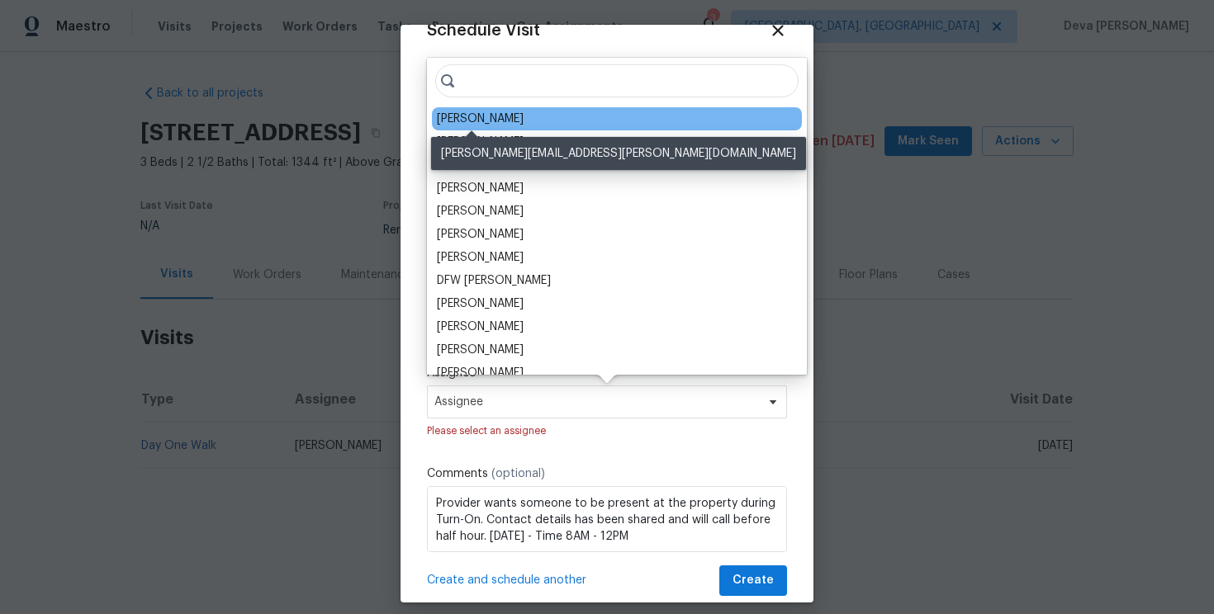
click at [502, 119] on div "[PERSON_NAME]" at bounding box center [480, 119] width 87 height 17
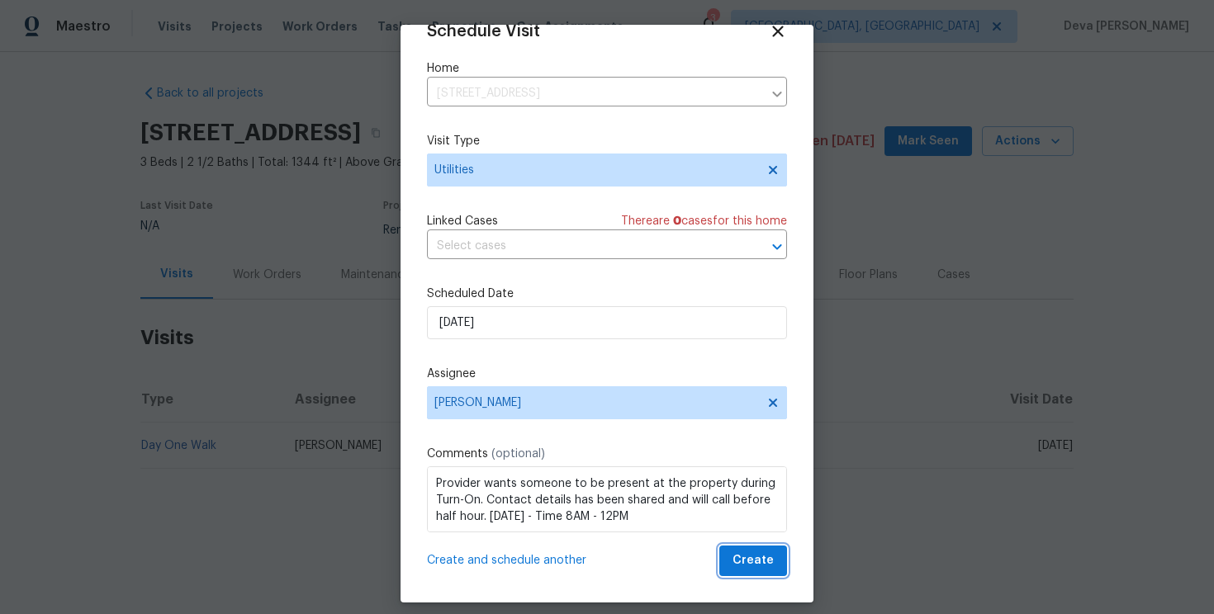
click at [748, 559] on span "Create" at bounding box center [752, 561] width 41 height 21
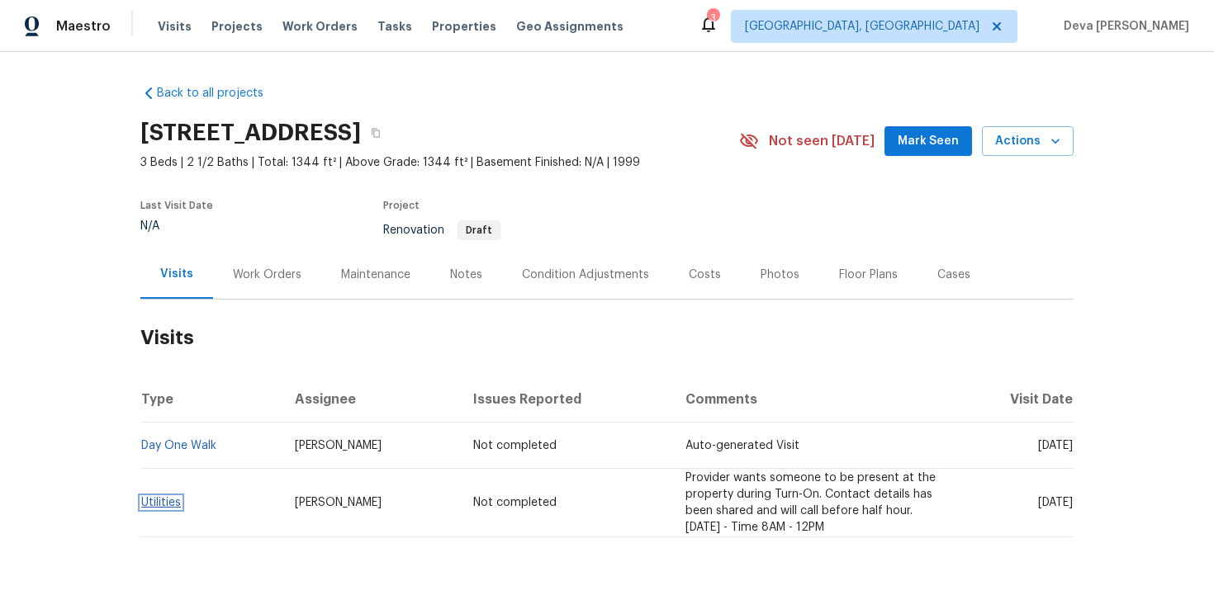
click at [168, 500] on link "Utilities" at bounding box center [161, 503] width 40 height 12
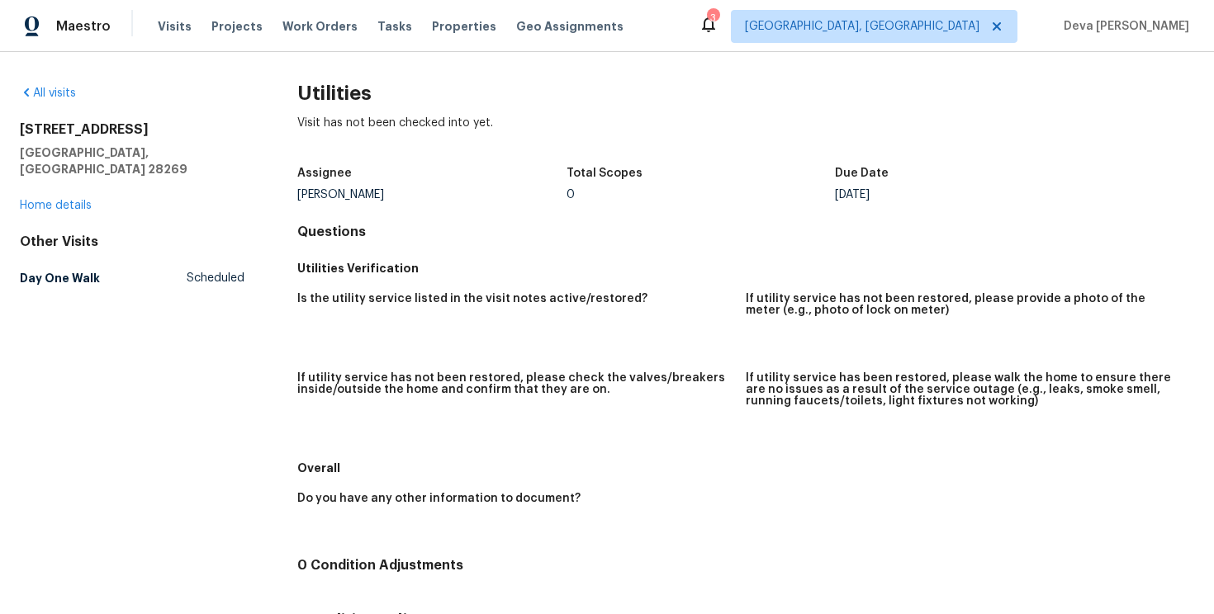
click at [200, 140] on div "[STREET_ADDRESS]" at bounding box center [132, 149] width 225 height 56
